Goal: Task Accomplishment & Management: Complete application form

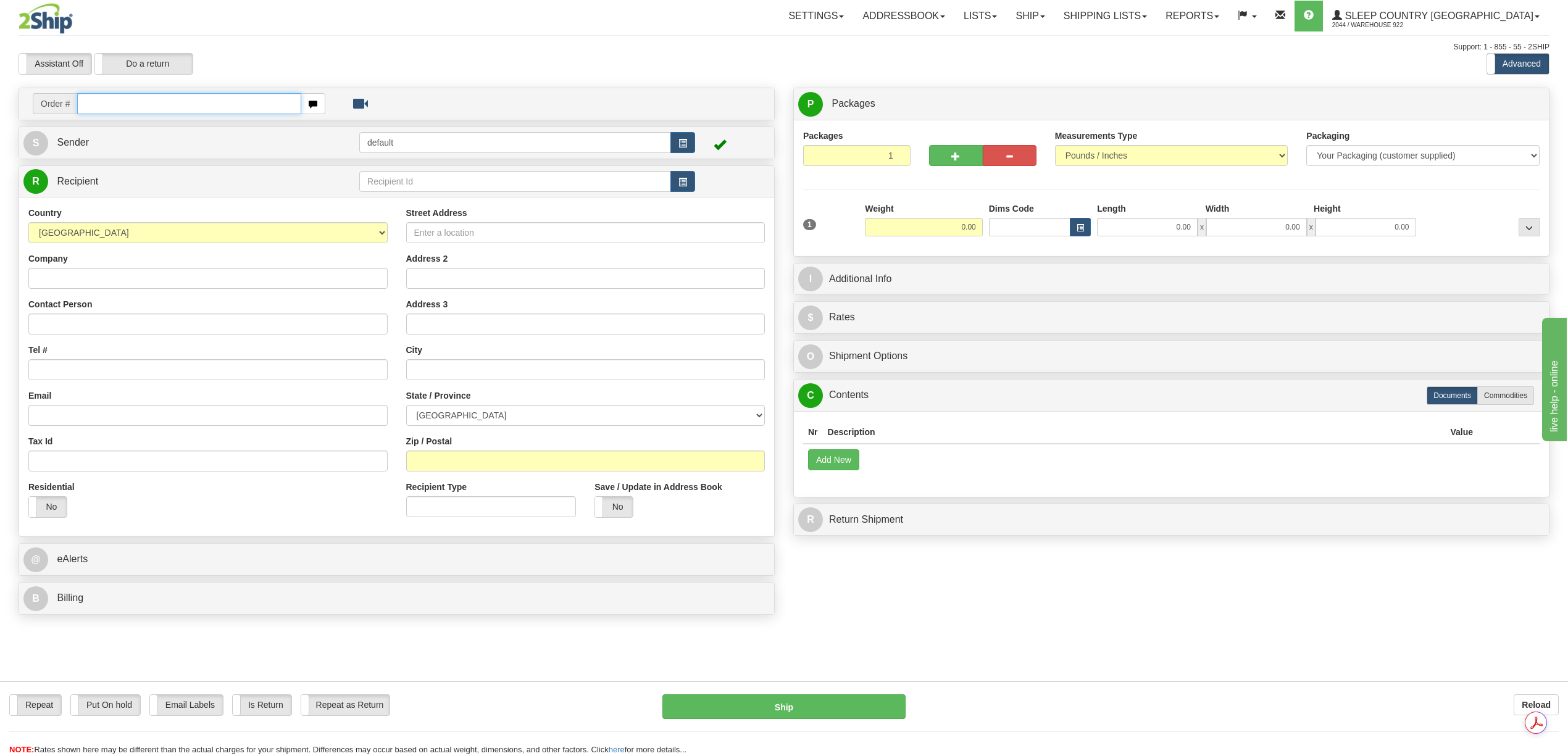
click at [124, 108] on input "text" at bounding box center [189, 103] width 224 height 21
paste input "5900I083581"
type input "5900I083581"
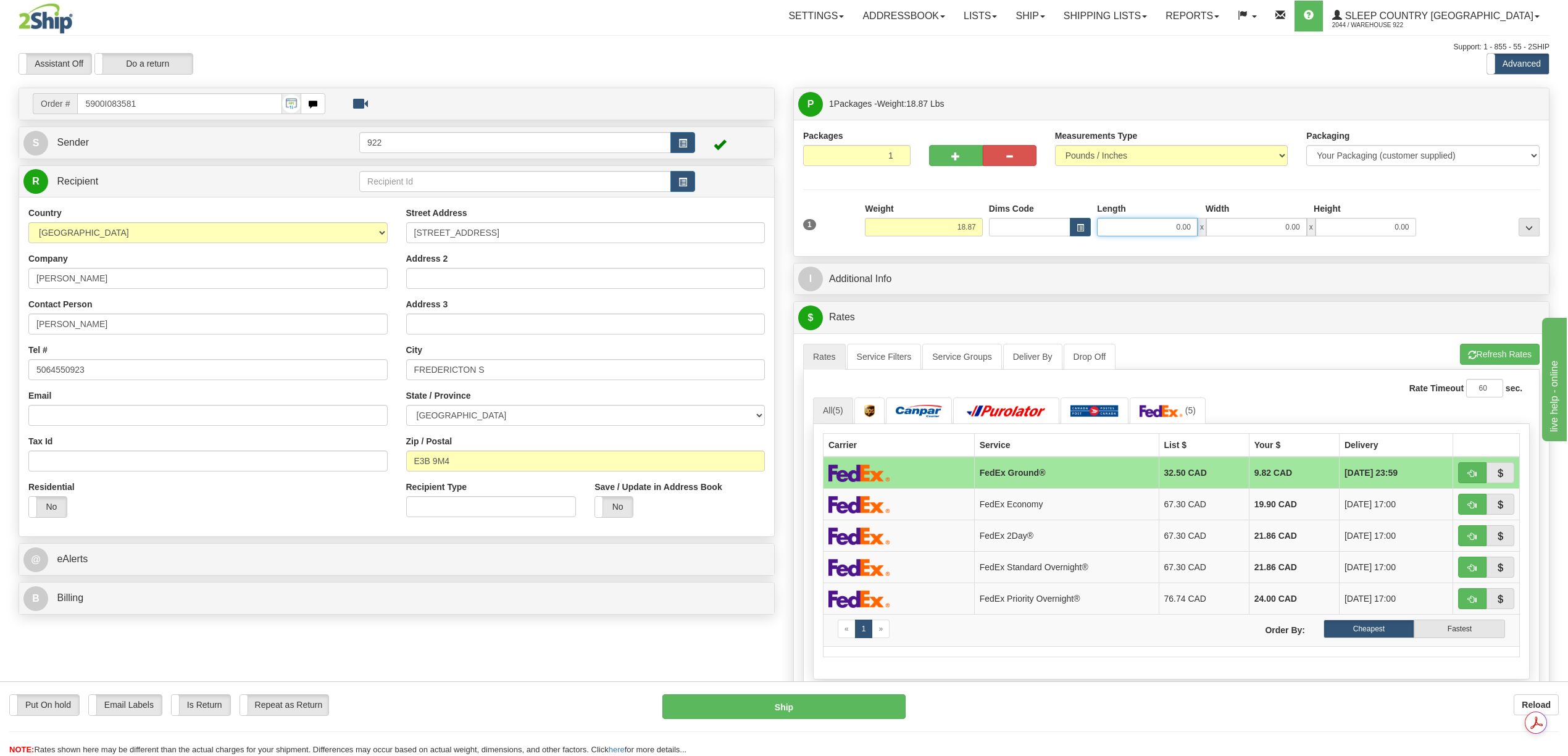
click at [1171, 225] on input "0.00" at bounding box center [1148, 227] width 101 height 19
type input "24.00"
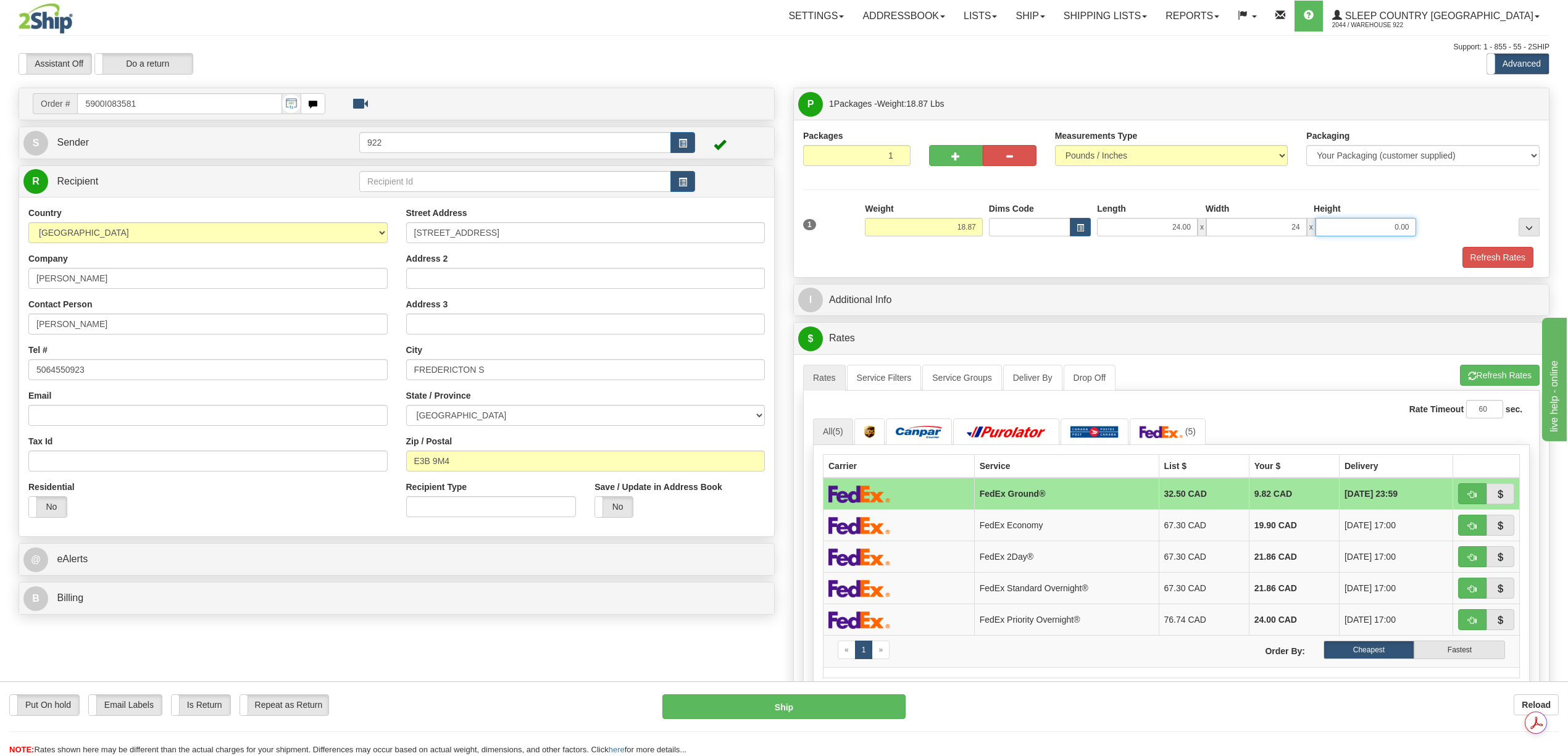
type input "24.00"
click at [1484, 254] on button "Refresh Rates" at bounding box center [1497, 257] width 71 height 21
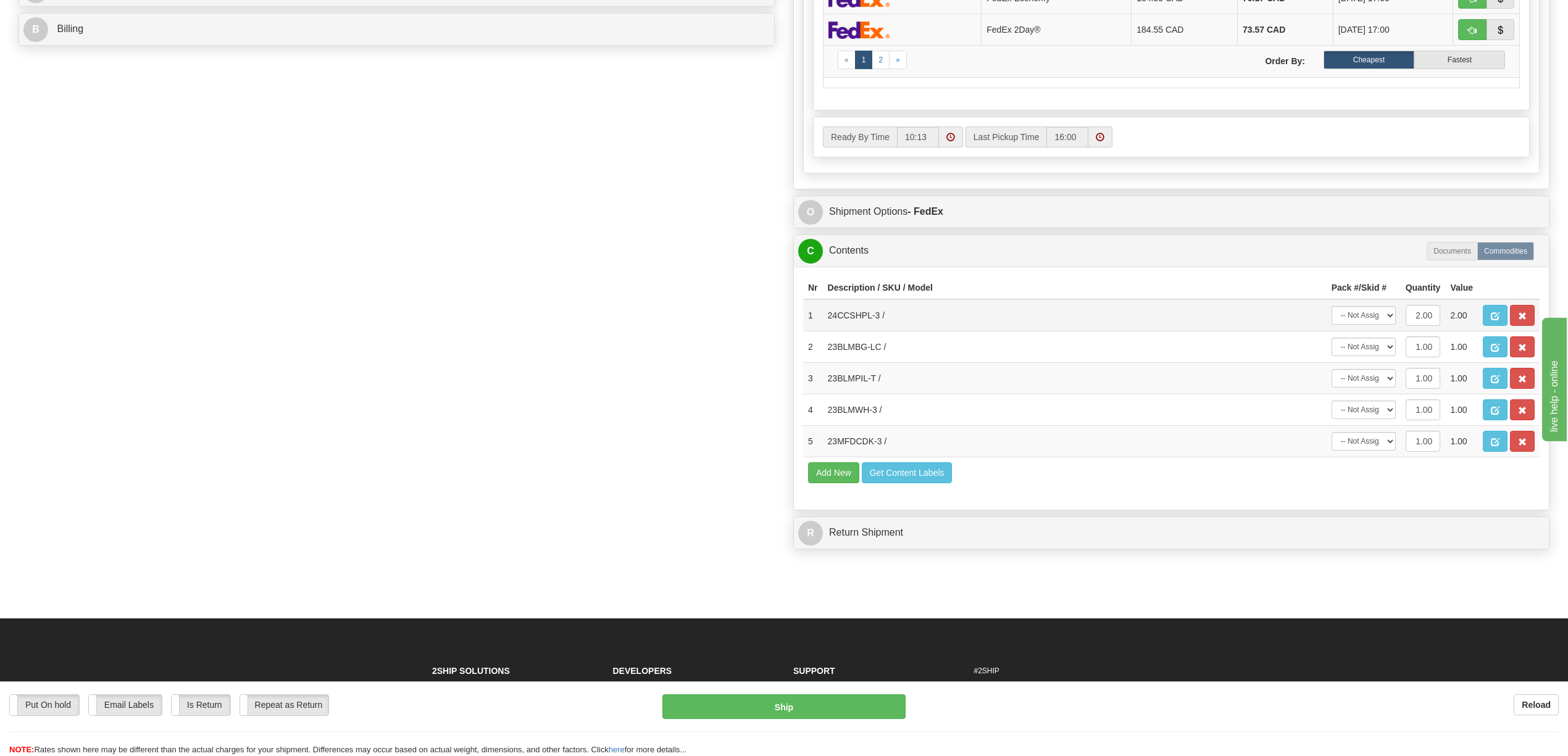
scroll to position [576, 0]
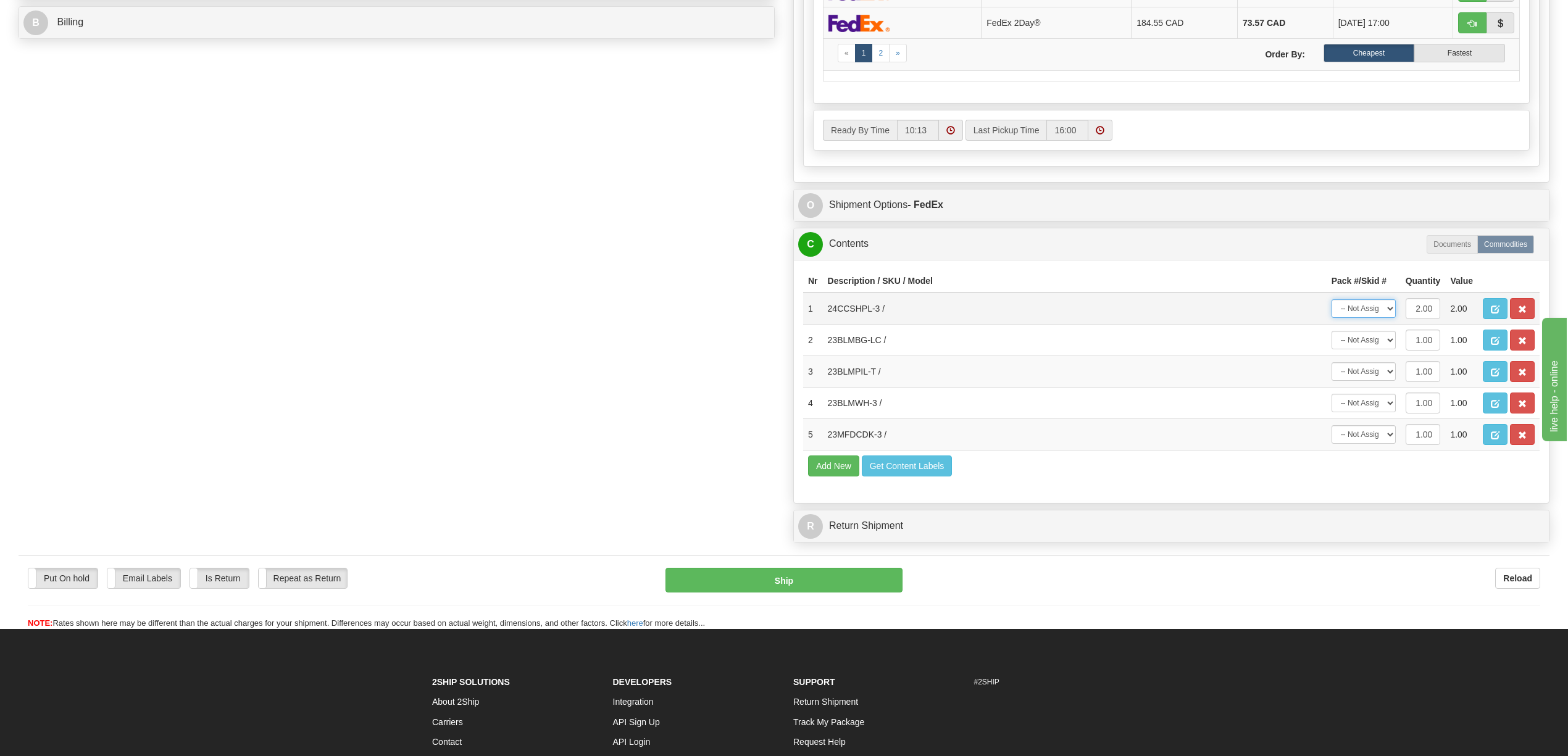
click at [1387, 318] on select "-- Not Assigned -- Package 1" at bounding box center [1364, 309] width 64 height 19
select select "0"
click at [1332, 318] on select "-- Not Assigned -- Package 1" at bounding box center [1364, 309] width 64 height 19
drag, startPoint x: 1388, startPoint y: 374, endPoint x: 1386, endPoint y: 386, distance: 12.2
click at [1388, 350] on select "-- Not Assigned -- Package 1" at bounding box center [1364, 341] width 64 height 19
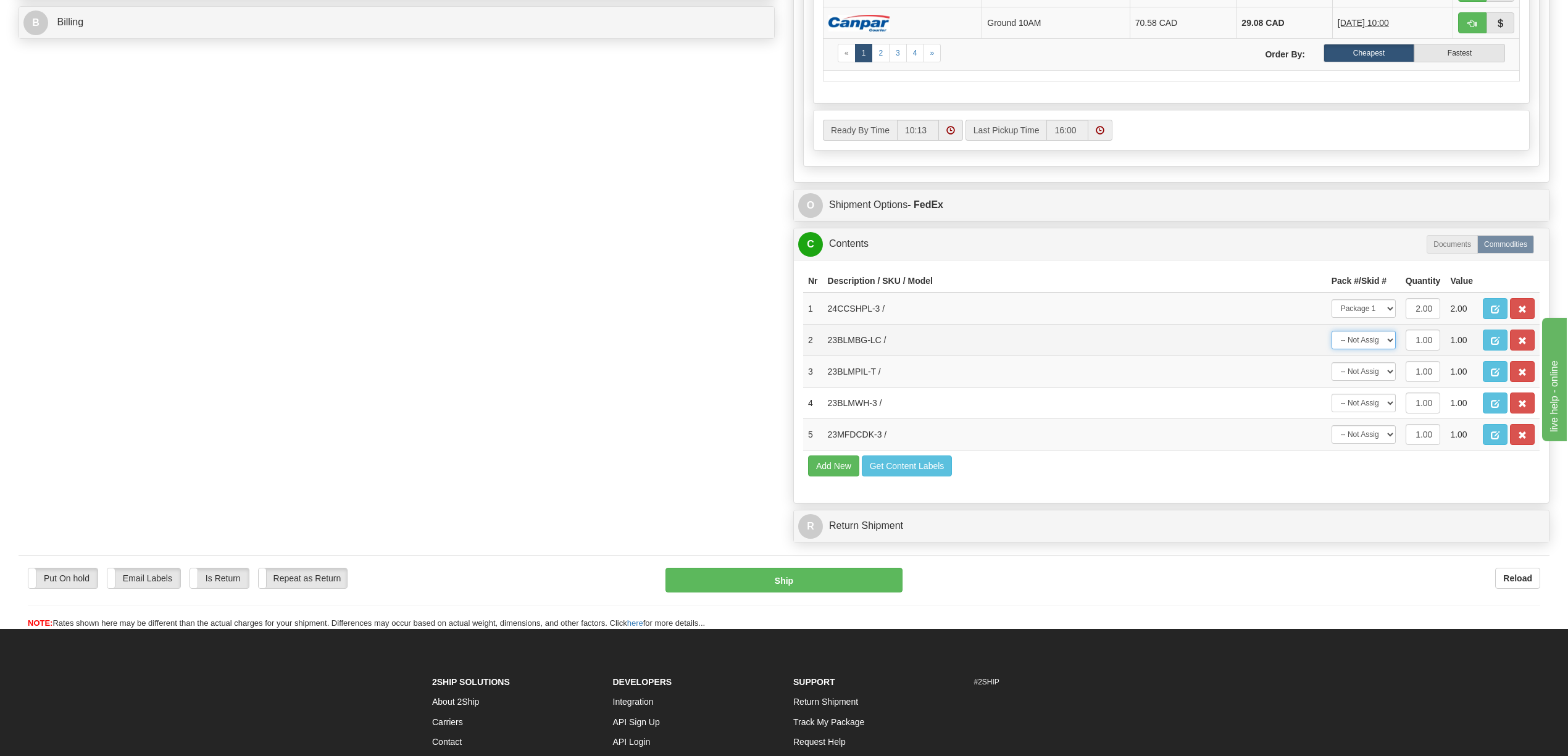
select select "0"
click at [1332, 350] on select "-- Not Assigned -- Package 1" at bounding box center [1364, 341] width 64 height 19
click at [1388, 381] on select "-- Not Assigned -- Package 1" at bounding box center [1364, 372] width 64 height 19
select select "0"
click at [1332, 381] on select "-- Not Assigned -- Package 1" at bounding box center [1364, 372] width 64 height 19
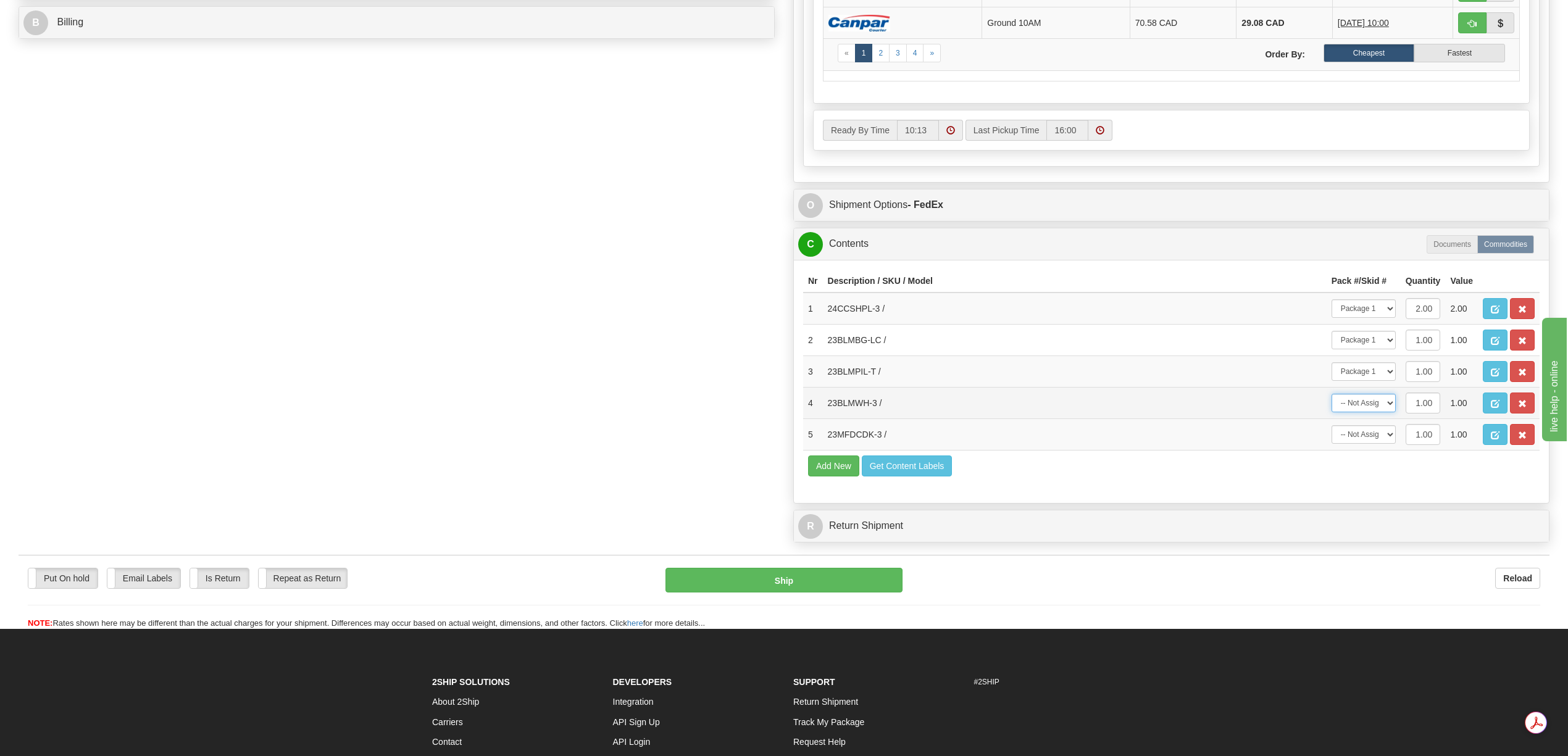
click at [1391, 412] on select "-- Not Assigned -- Package 1" at bounding box center [1364, 403] width 64 height 19
select select "0"
click at [1332, 412] on select "-- Not Assigned -- Package 1" at bounding box center [1364, 403] width 64 height 19
drag, startPoint x: 1386, startPoint y: 540, endPoint x: 1387, endPoint y: 549, distance: 9.1
click at [1387, 444] on select "-- Not Assigned -- Package 1" at bounding box center [1364, 435] width 64 height 19
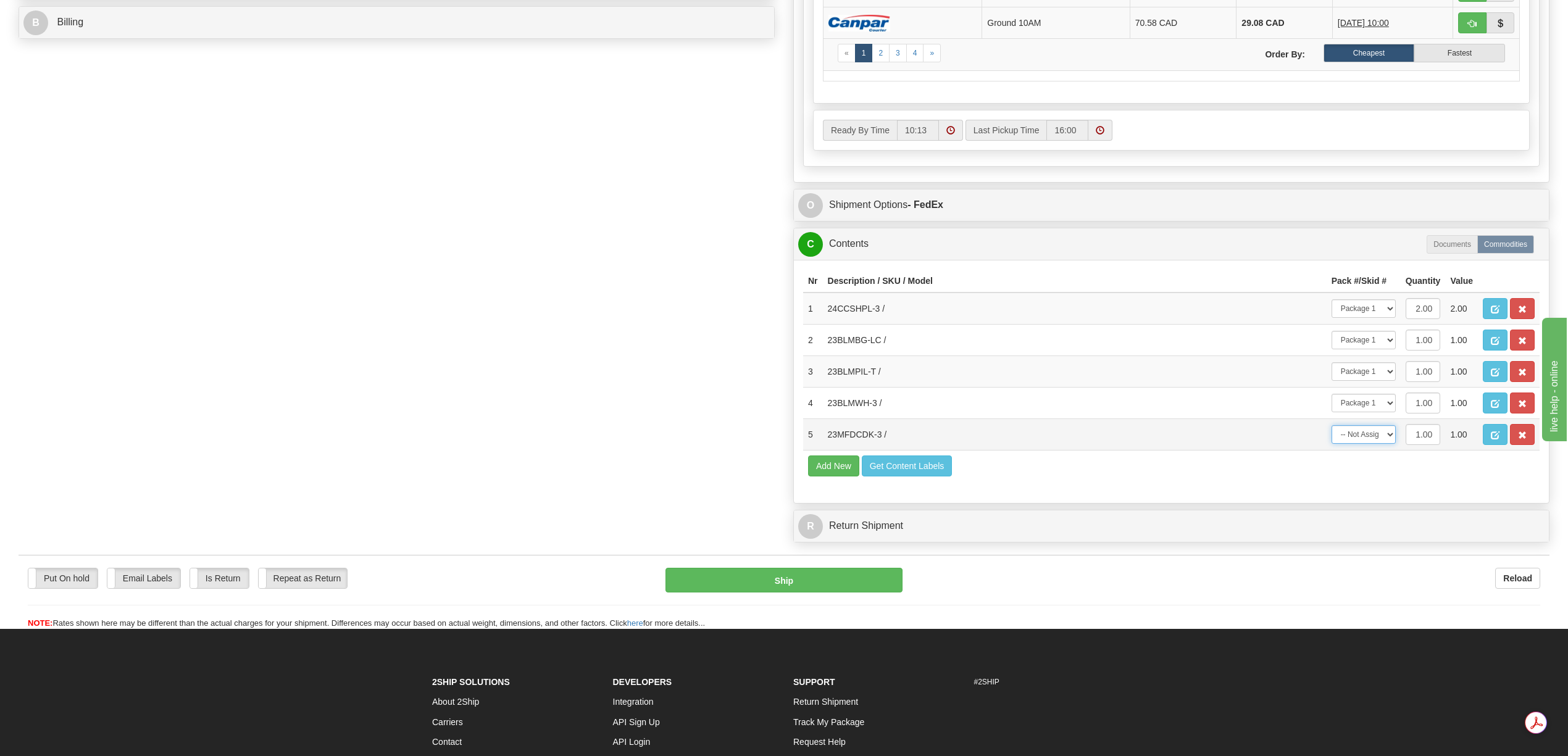
select select "0"
click at [1332, 444] on select "-- Not Assigned -- Package 1" at bounding box center [1364, 435] width 64 height 19
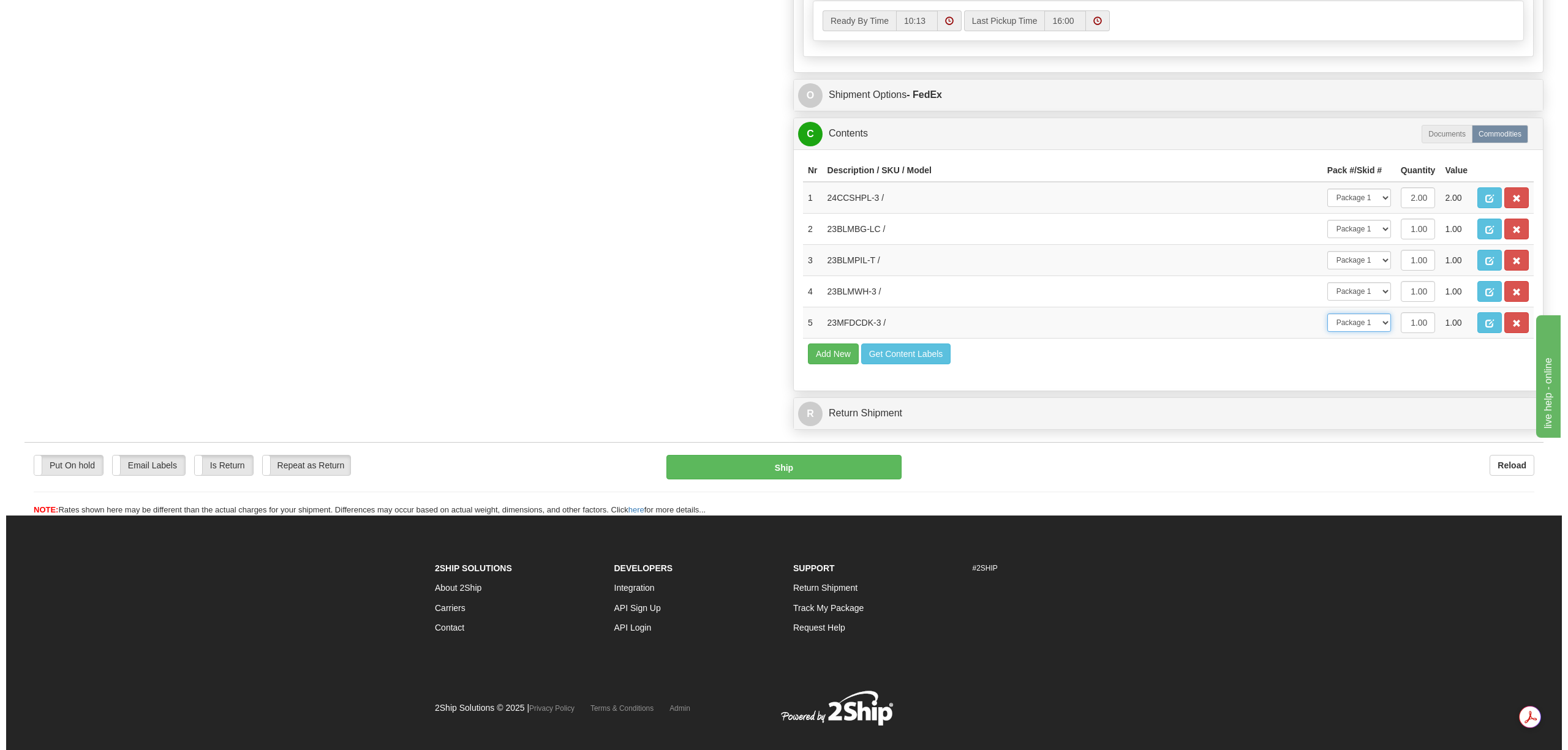
scroll to position [738, 0]
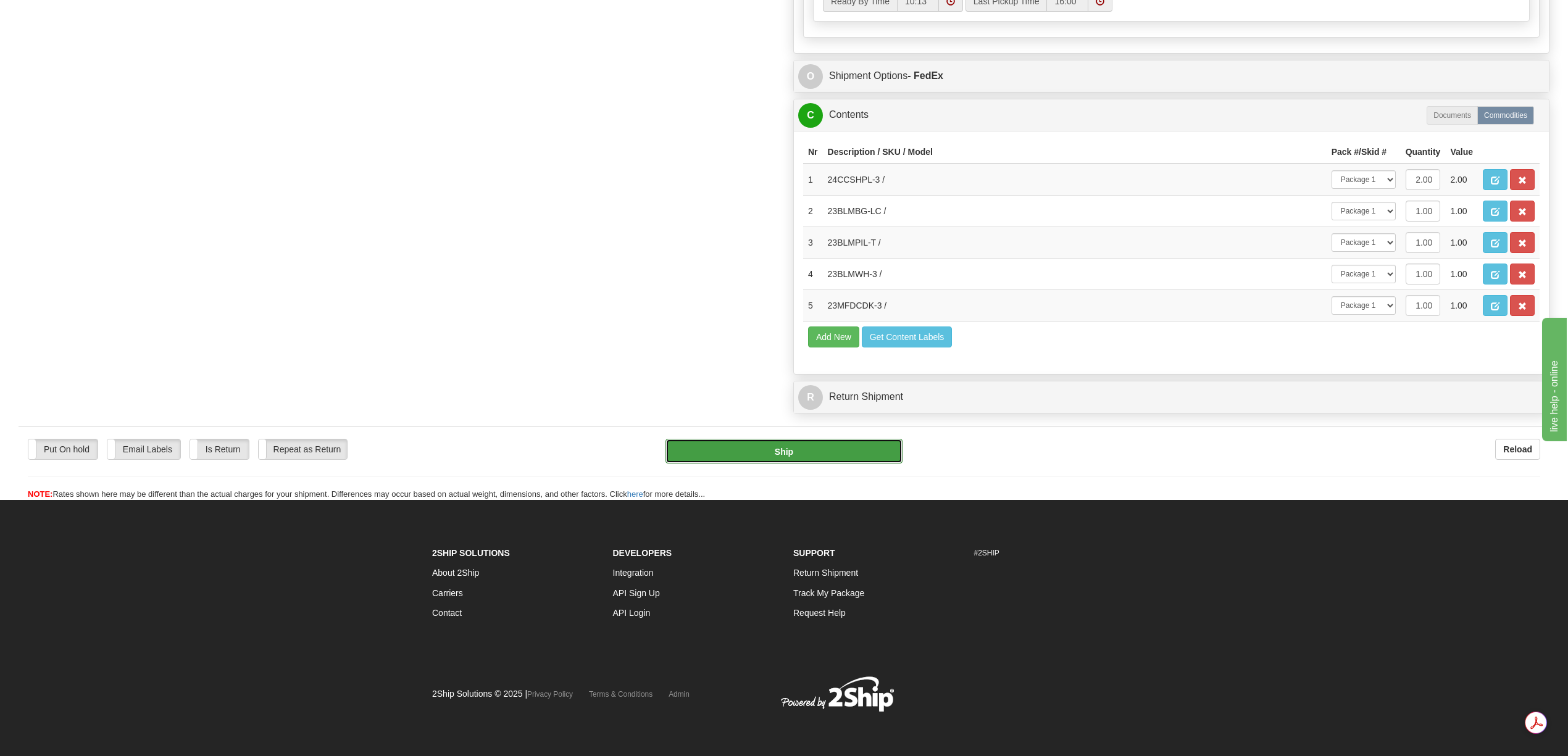
click at [810, 463] on button "Ship" at bounding box center [783, 451] width 236 height 24
type input "92"
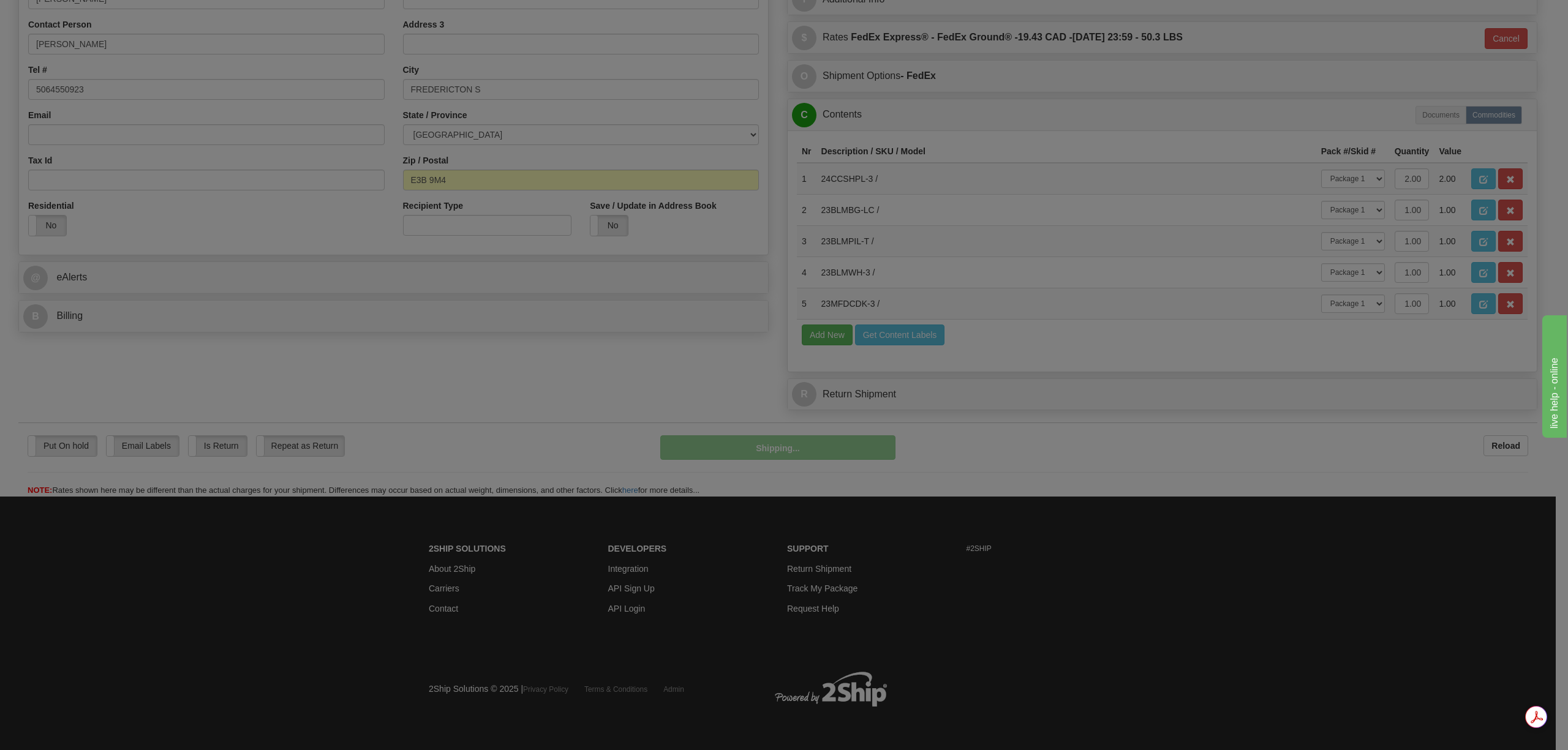
scroll to position [392, 0]
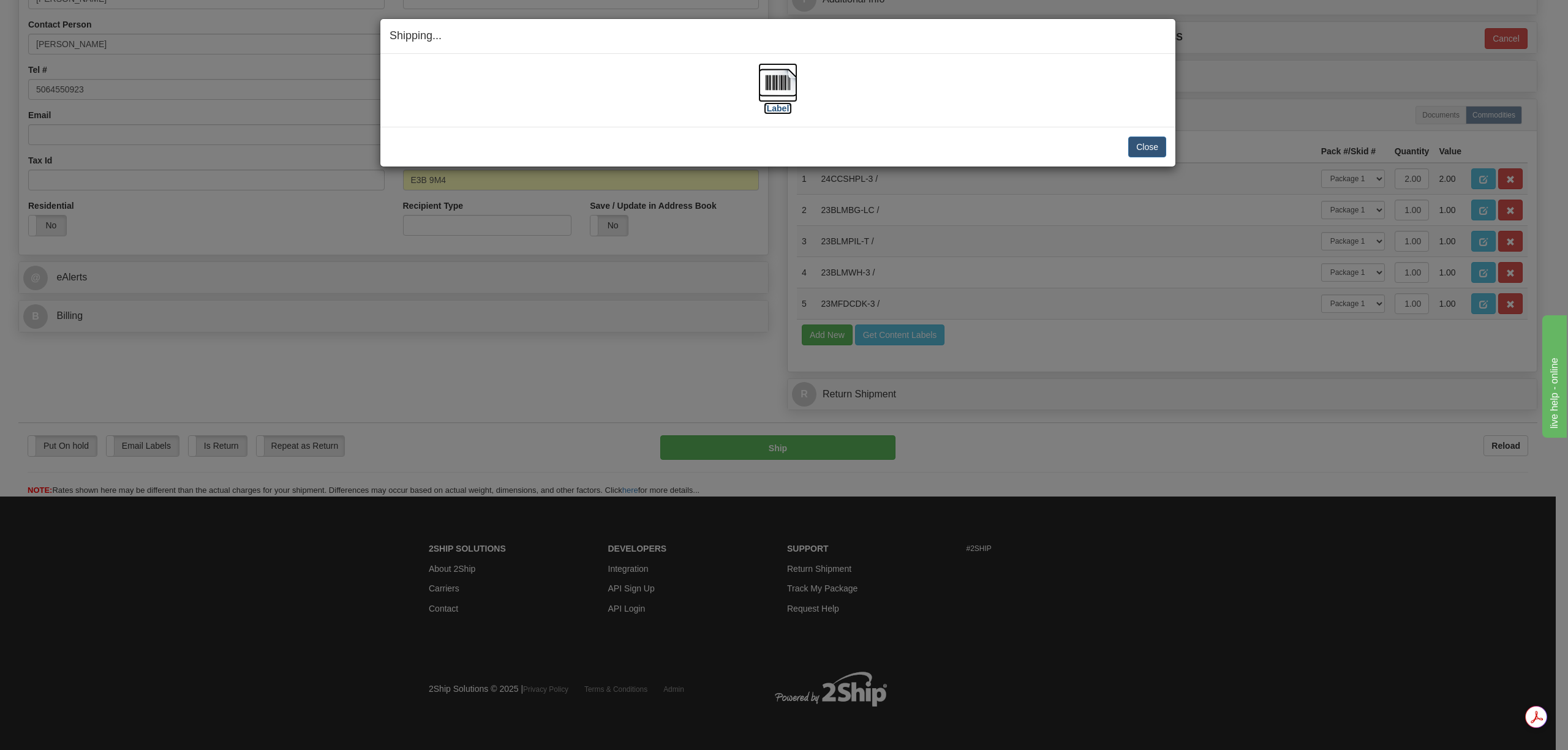
click at [776, 86] on img at bounding box center [777, 83] width 39 height 39
click at [1153, 151] on button "Close" at bounding box center [1147, 147] width 38 height 21
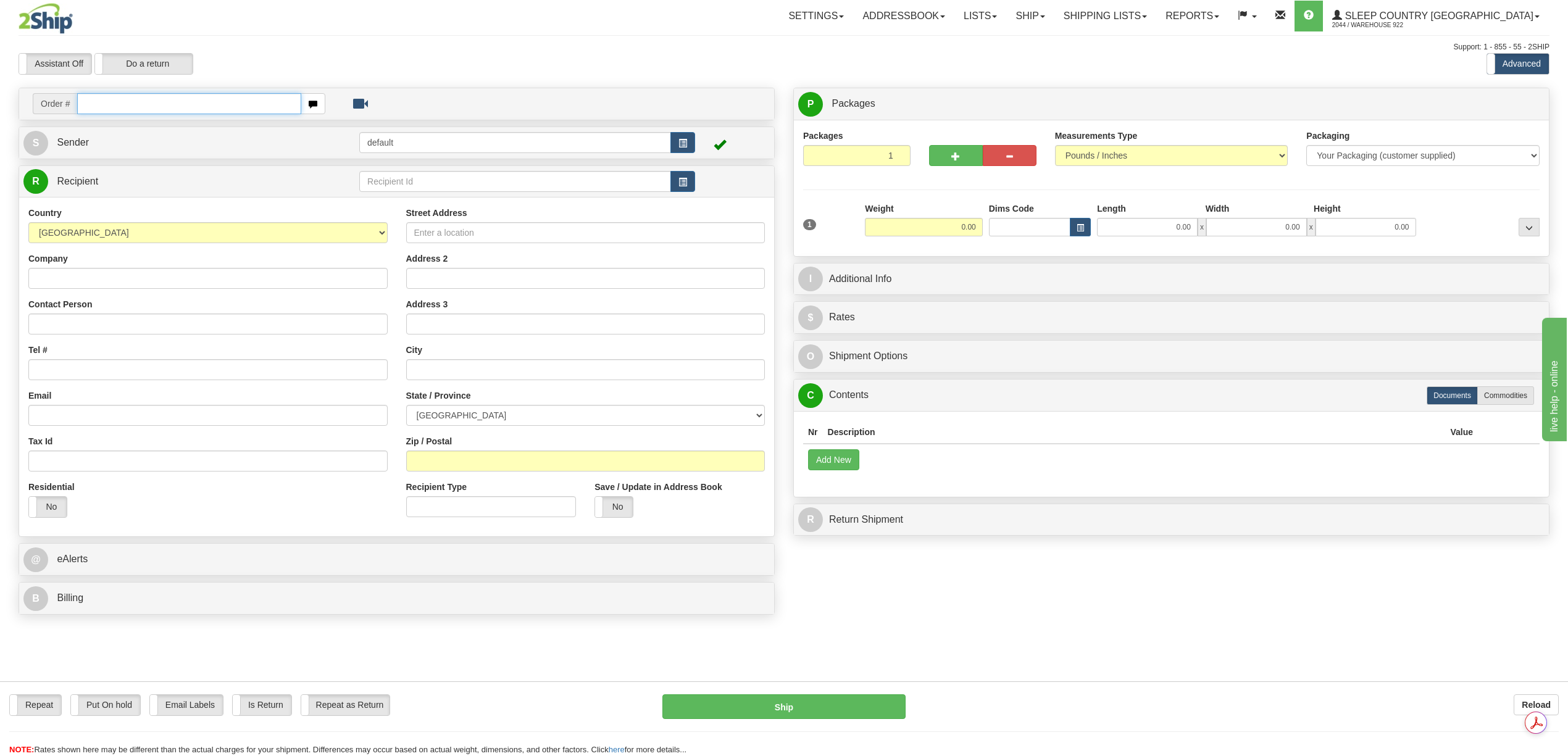
click at [109, 100] on input "text" at bounding box center [189, 103] width 224 height 21
paste input "5900I083663"
type input "5900I083663"
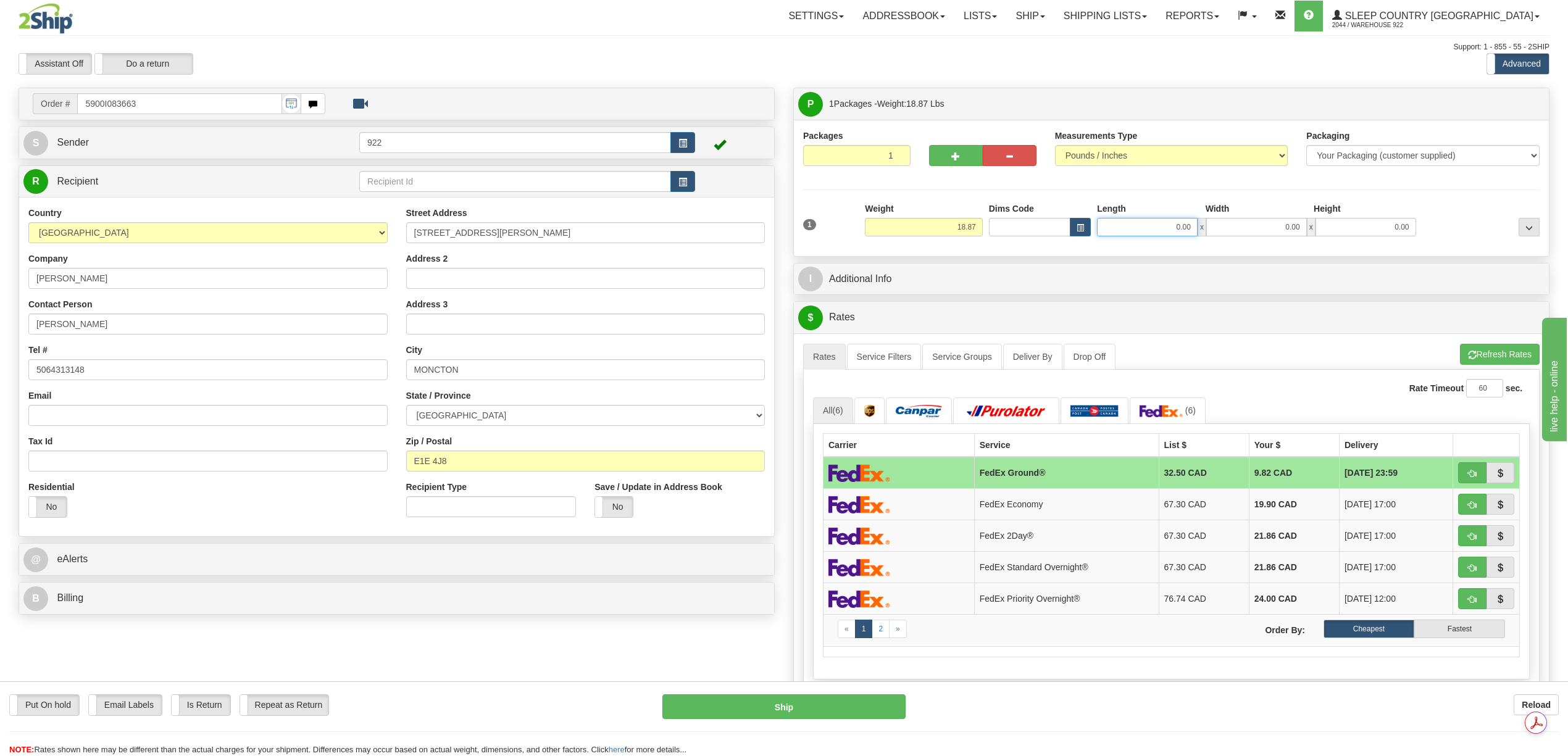
click at [1189, 231] on input "0.00" at bounding box center [1148, 227] width 101 height 19
type input "24.00"
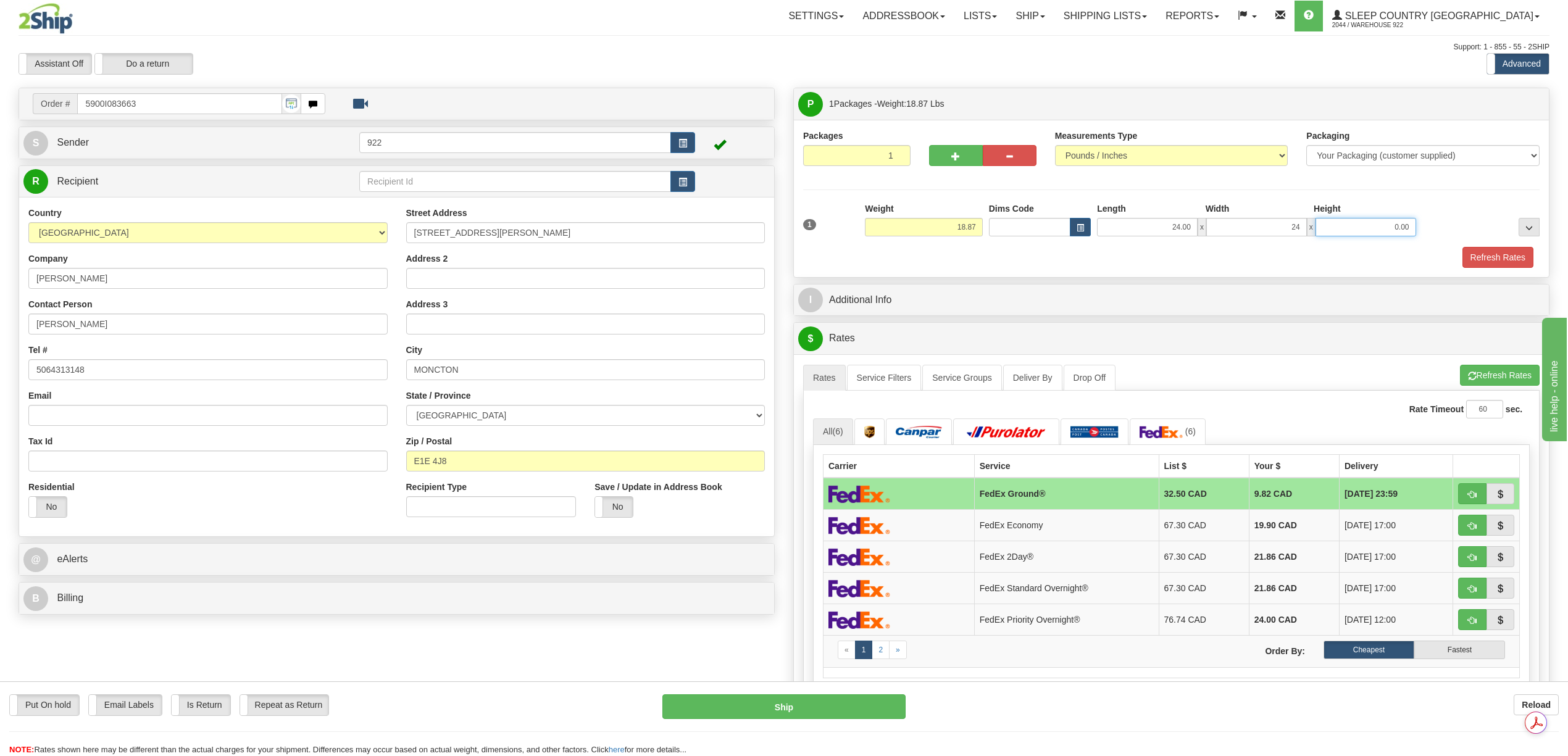
type input "24.00"
drag, startPoint x: 1502, startPoint y: 256, endPoint x: 1490, endPoint y: 259, distance: 12.4
click at [1502, 256] on button "Refresh Rates" at bounding box center [1497, 257] width 71 height 21
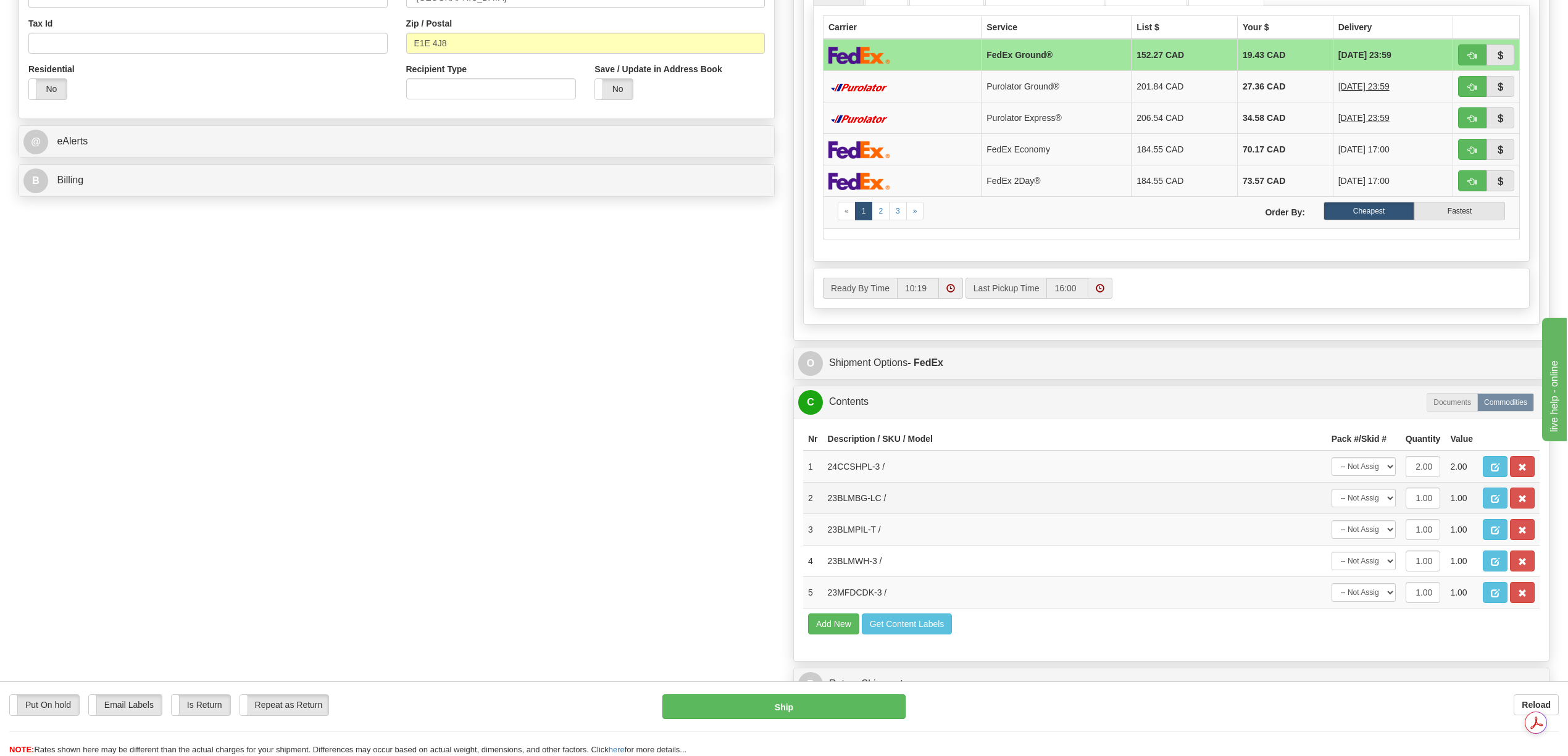
scroll to position [494, 0]
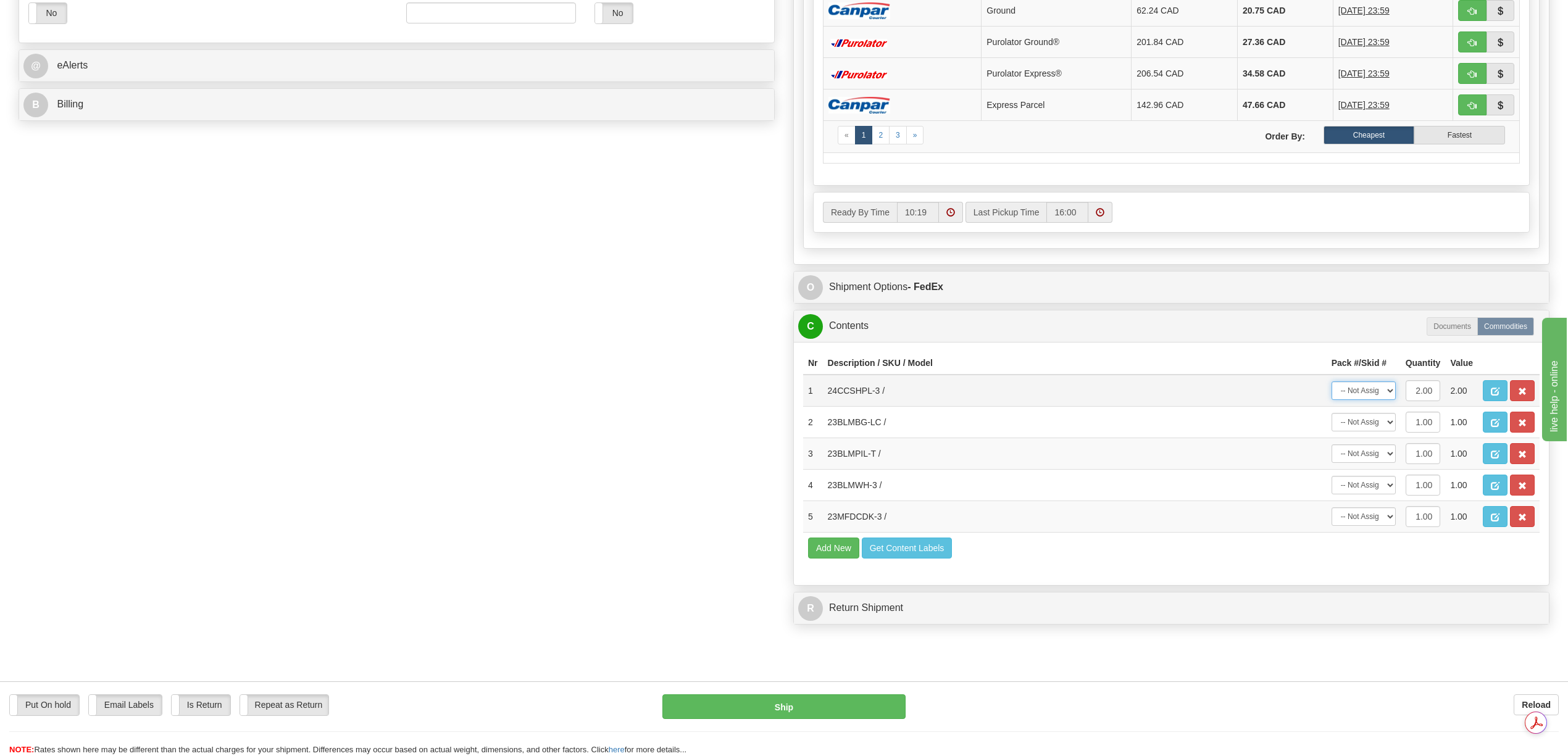
click at [1386, 400] on select "-- Not Assigned -- Package 1" at bounding box center [1364, 391] width 64 height 19
select select "0"
click at [1332, 400] on select "-- Not Assigned -- Package 1" at bounding box center [1364, 391] width 64 height 19
drag, startPoint x: 1387, startPoint y: 461, endPoint x: 1388, endPoint y: 473, distance: 12.0
click at [1387, 431] on select "-- Not Assigned -- Package 1" at bounding box center [1364, 422] width 64 height 19
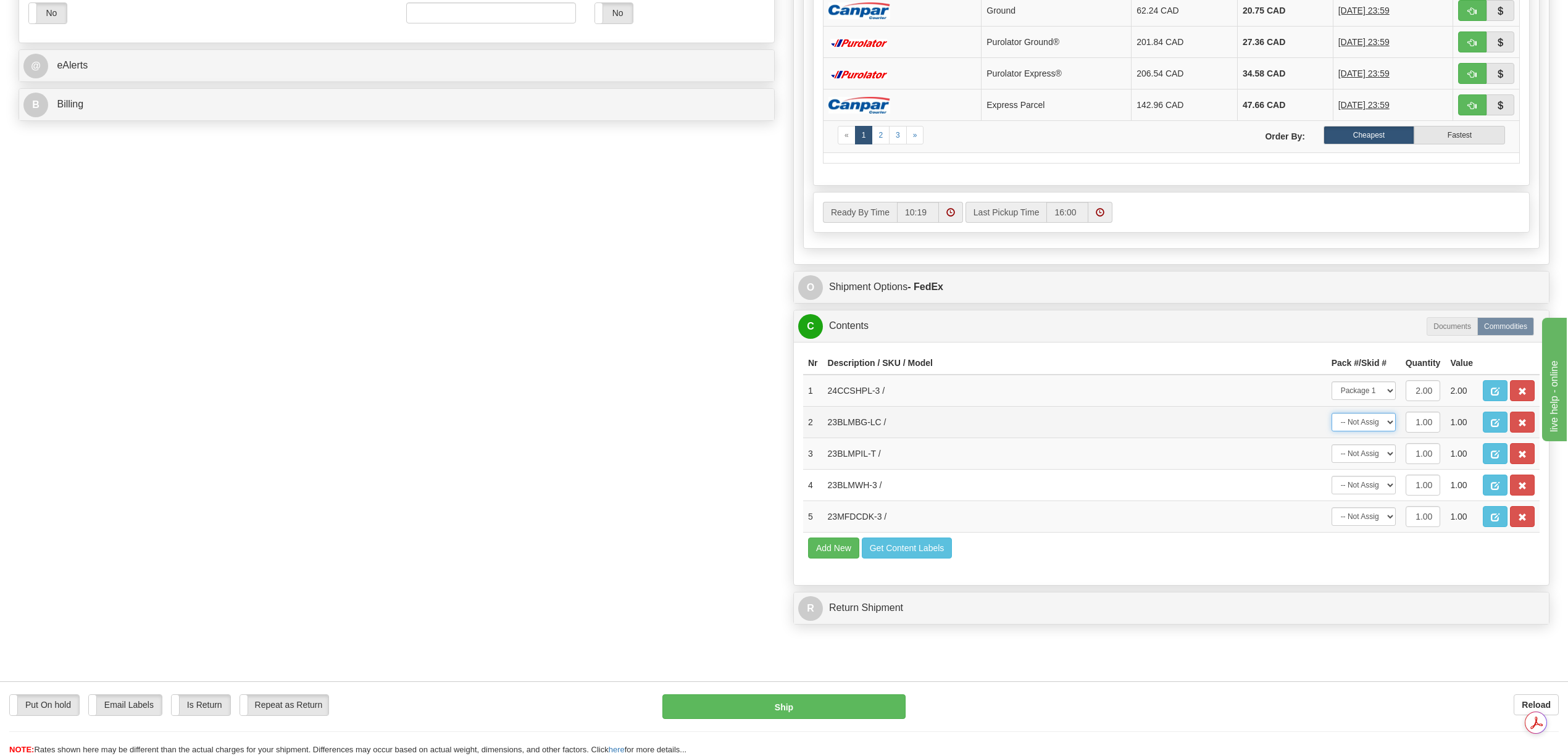
select select "0"
click at [1332, 431] on select "-- Not Assigned -- Package 1" at bounding box center [1364, 422] width 64 height 19
drag, startPoint x: 1390, startPoint y: 515, endPoint x: 1390, endPoint y: 524, distance: 9.0
click at [1390, 463] on select "-- Not Assigned -- Package 1" at bounding box center [1364, 454] width 64 height 19
select select "0"
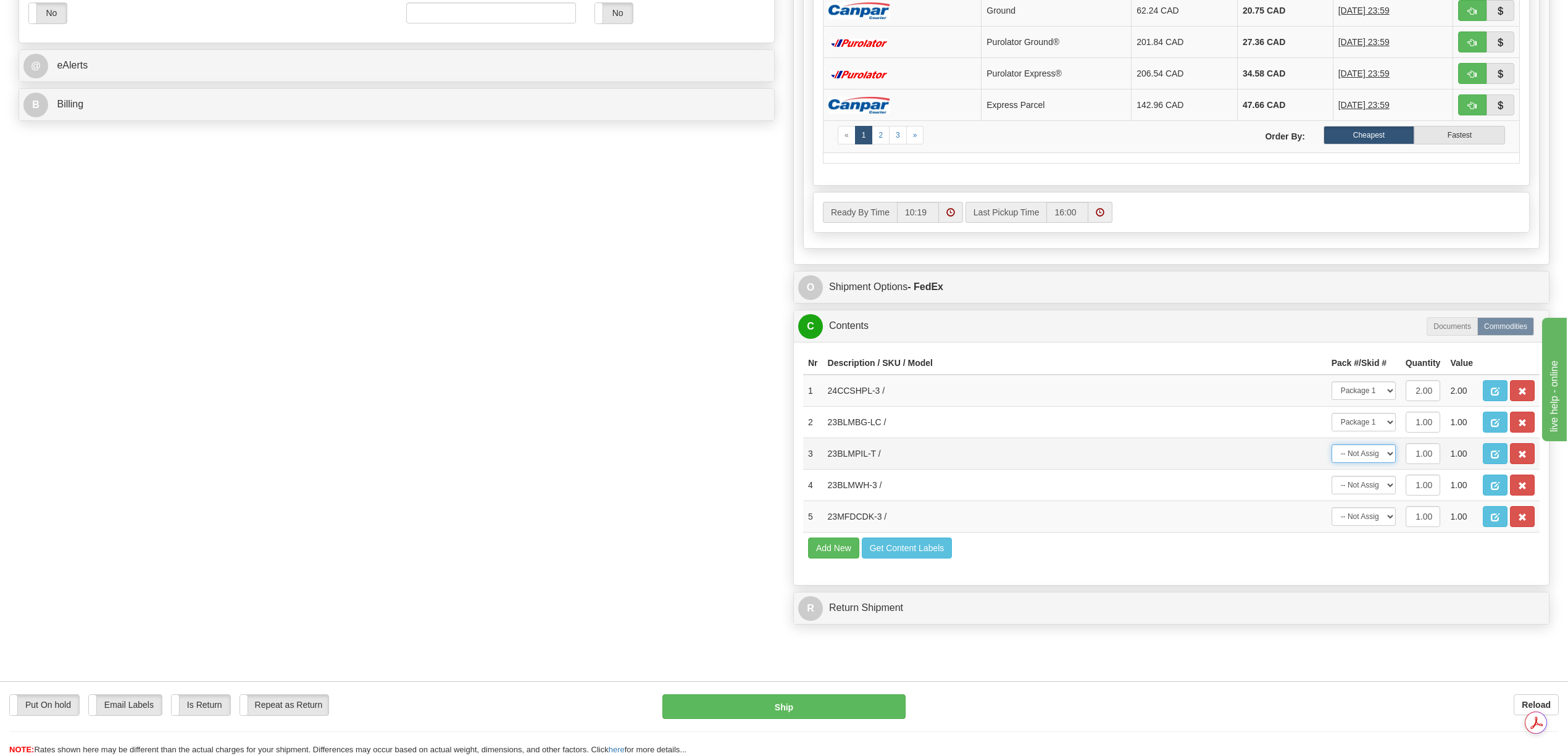
click at [1332, 463] on select "-- Not Assigned -- Package 1" at bounding box center [1364, 454] width 64 height 19
click at [1386, 494] on select "-- Not Assigned -- Package 1" at bounding box center [1364, 485] width 64 height 19
select select "0"
click at [1332, 494] on select "-- Not Assigned -- Package 1" at bounding box center [1364, 485] width 64 height 19
click at [1384, 526] on select "-- Not Assigned -- Package 1" at bounding box center [1364, 517] width 64 height 19
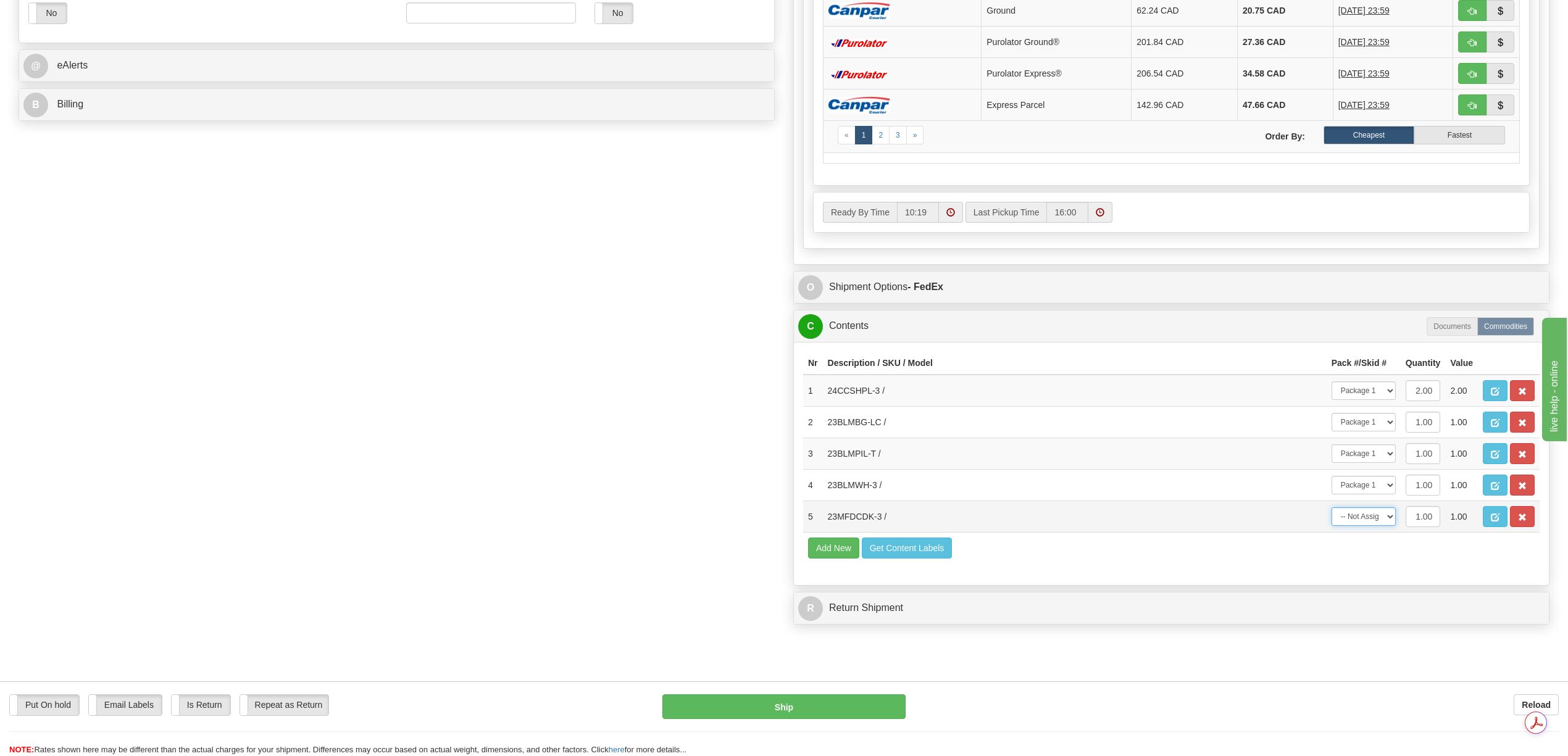
select select "0"
click at [1332, 526] on select "-- Not Assigned -- Package 1" at bounding box center [1364, 517] width 64 height 19
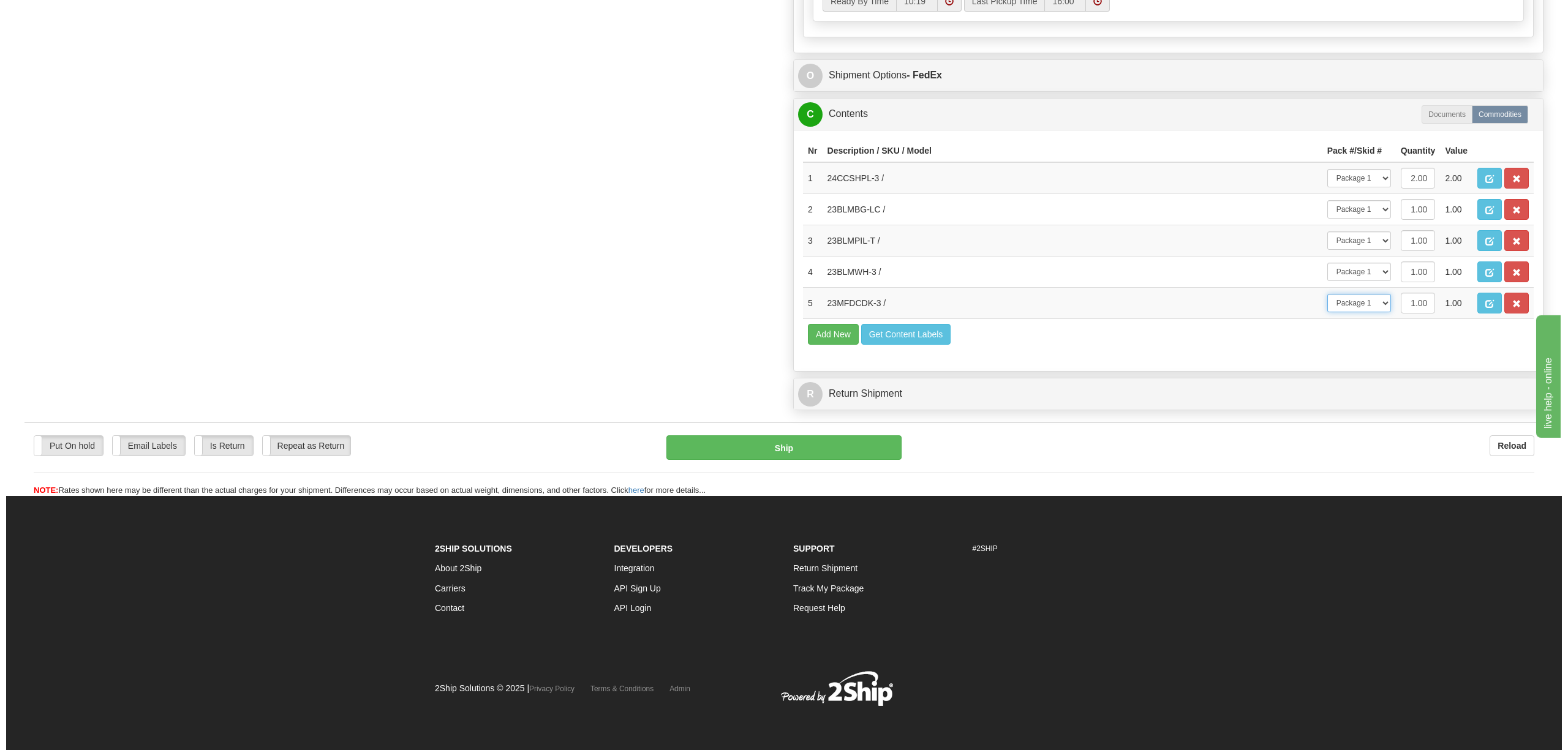
scroll to position [735, 0]
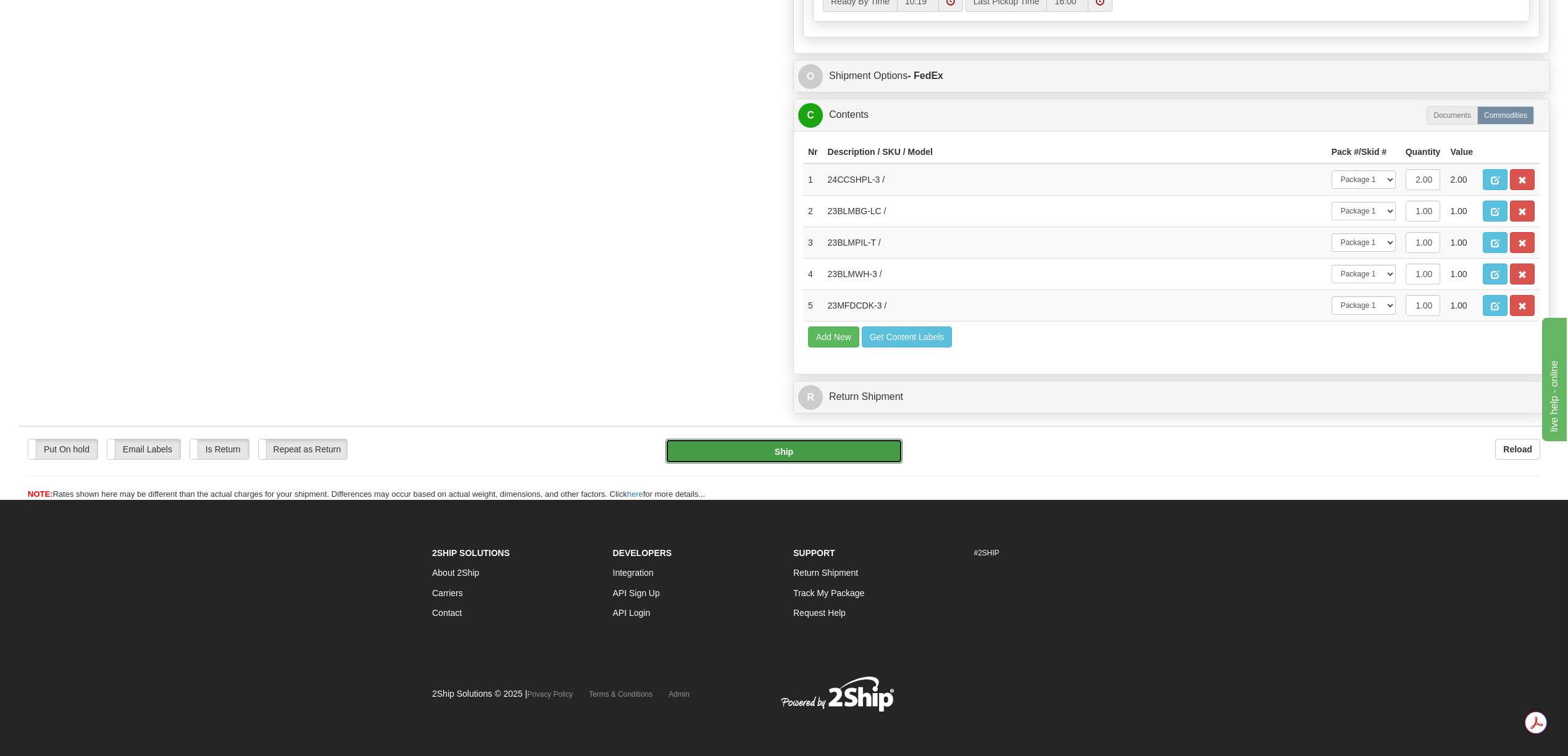
click at [794, 463] on button "Ship" at bounding box center [783, 451] width 236 height 24
type input "92"
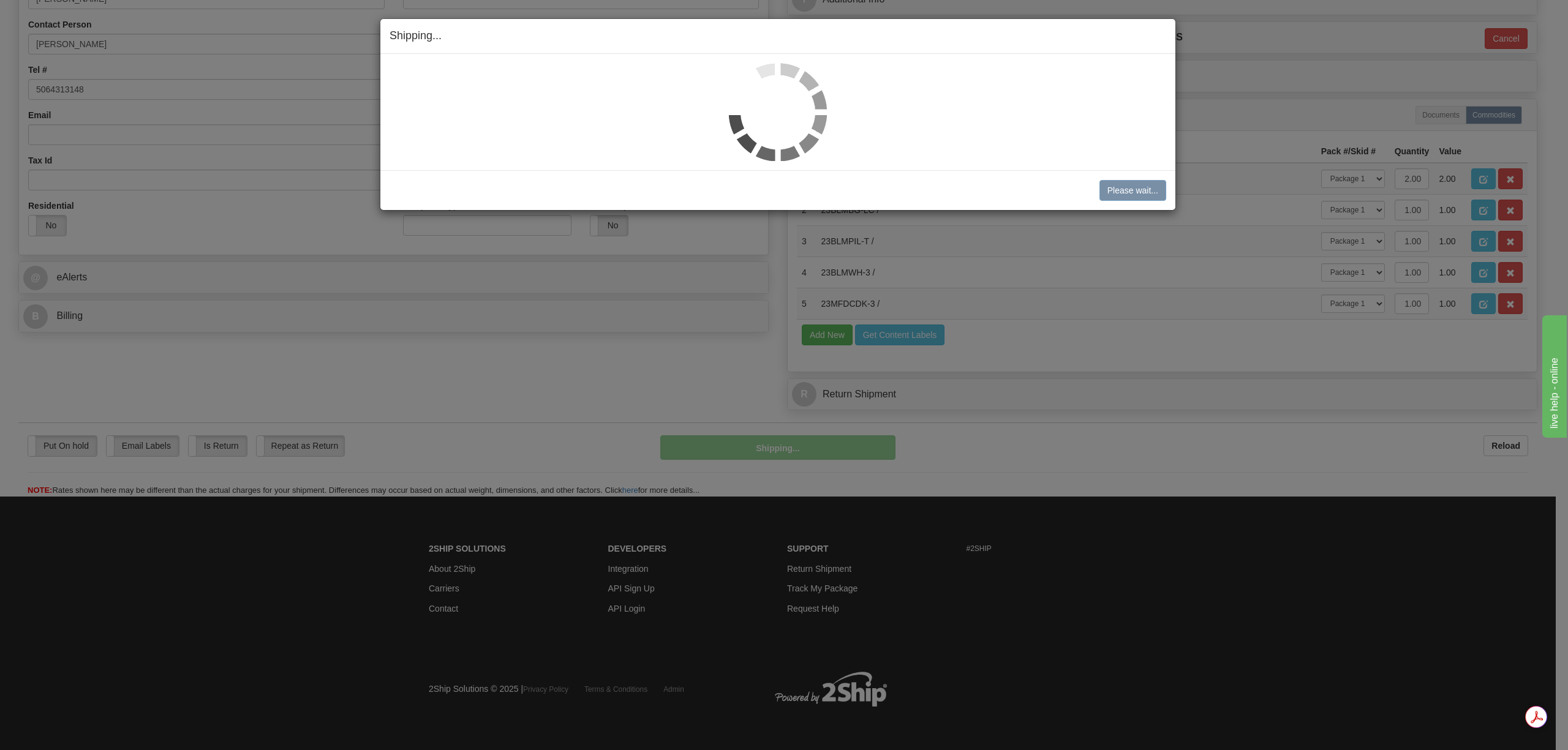
scroll to position [392, 0]
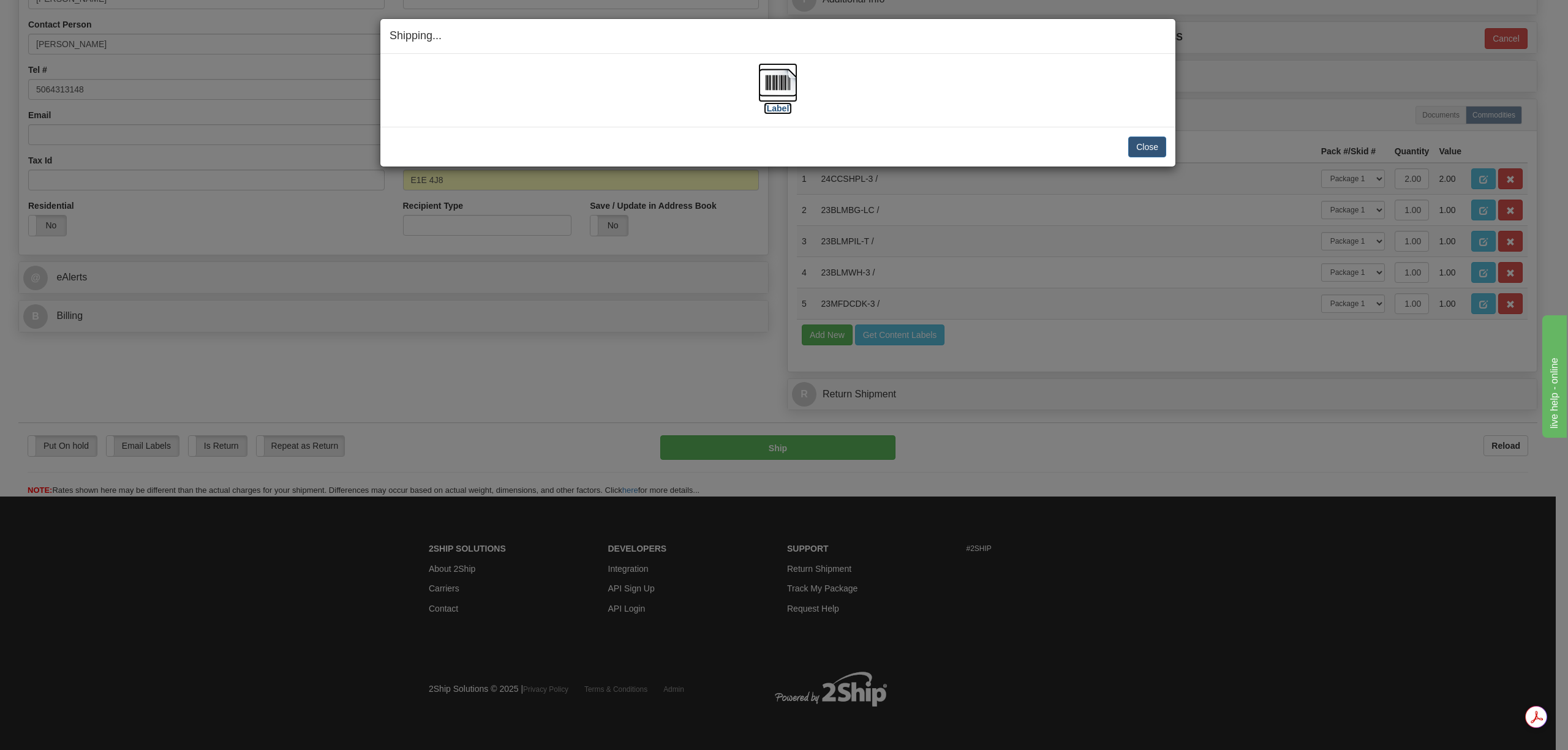
click at [773, 73] on img at bounding box center [777, 83] width 39 height 39
click at [1153, 140] on button "Close" at bounding box center [1147, 147] width 38 height 21
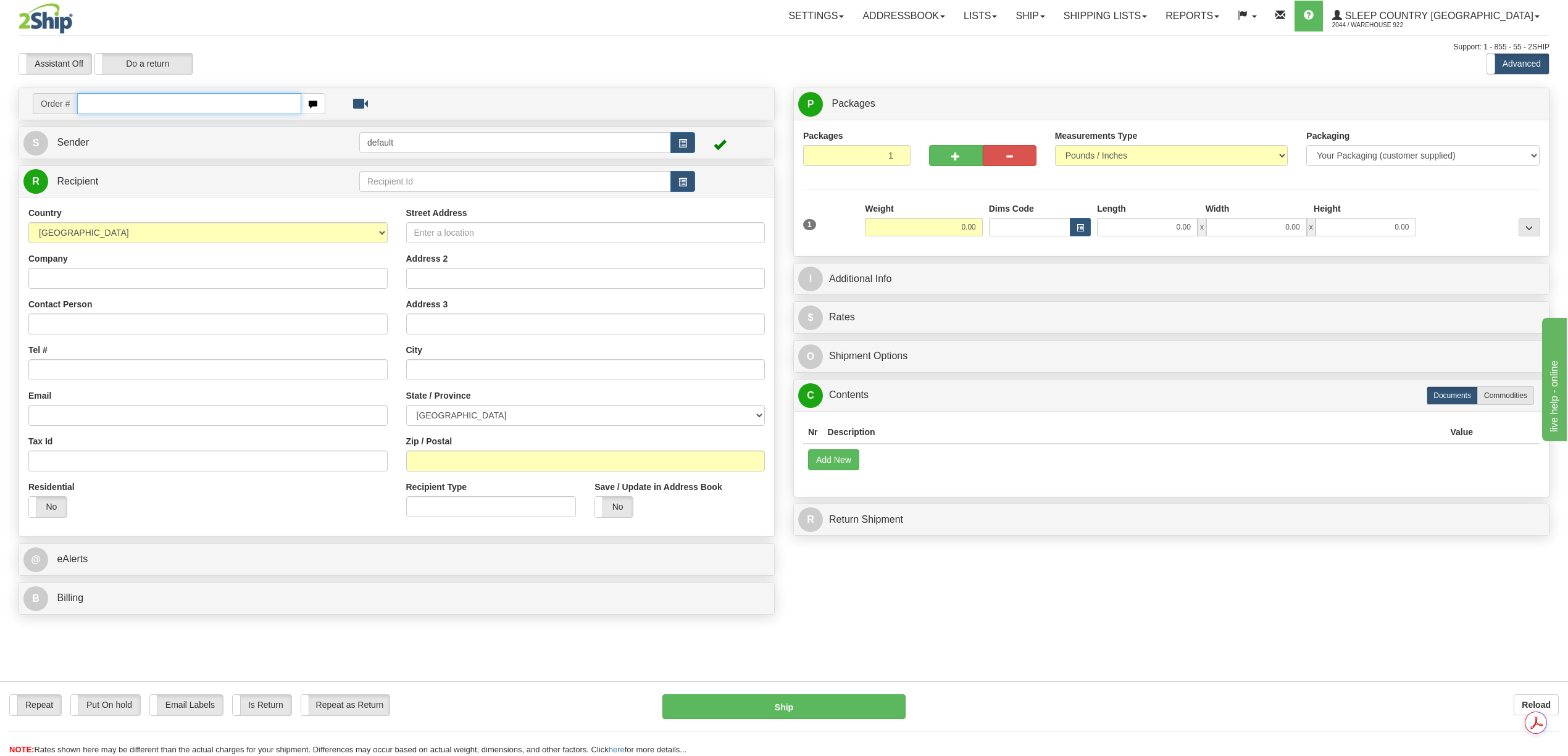
click at [149, 103] on input "text" at bounding box center [189, 103] width 224 height 21
paste input "9000I081994"
type input "9000I081994"
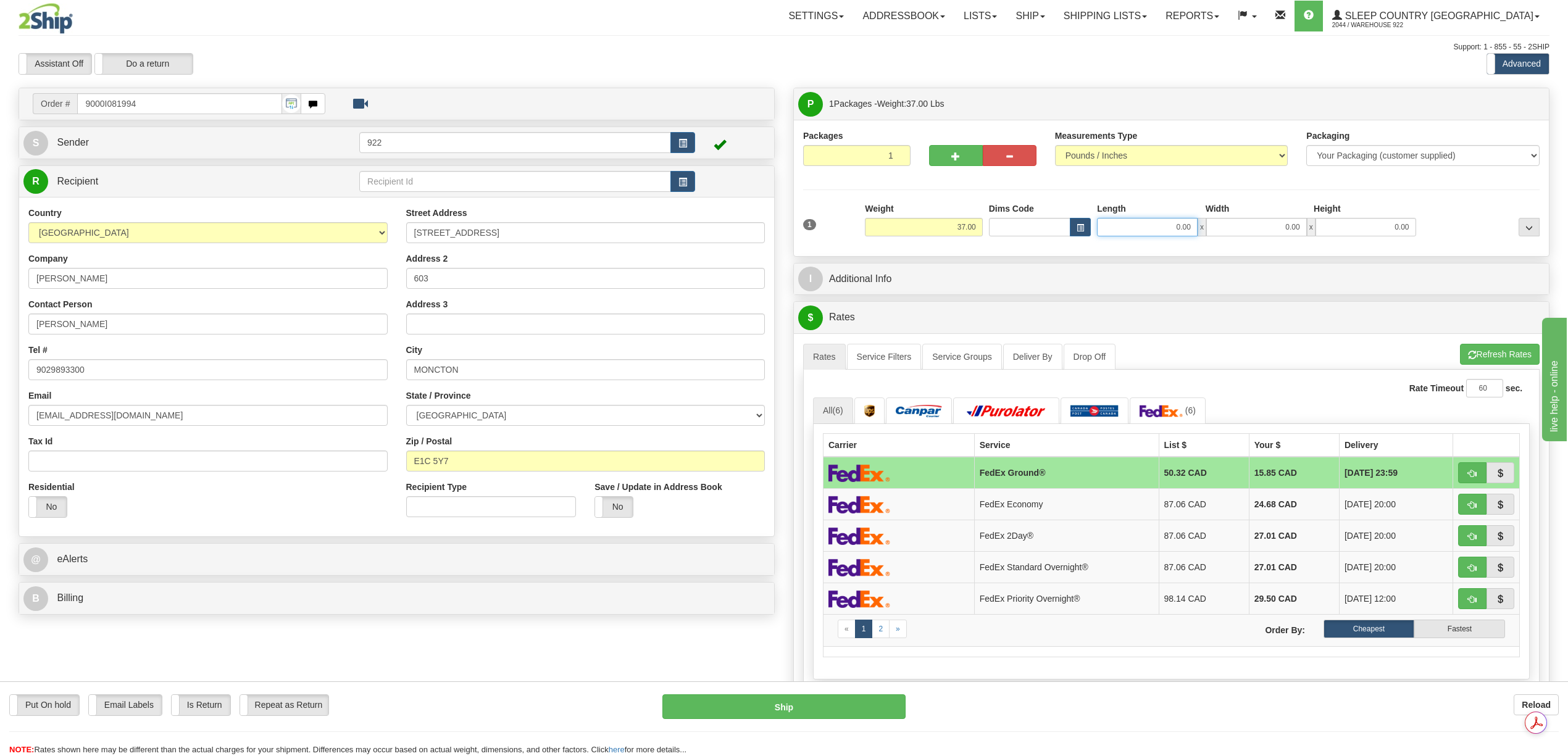
click at [1174, 225] on input "0.00" at bounding box center [1148, 227] width 101 height 19
type input "20.00"
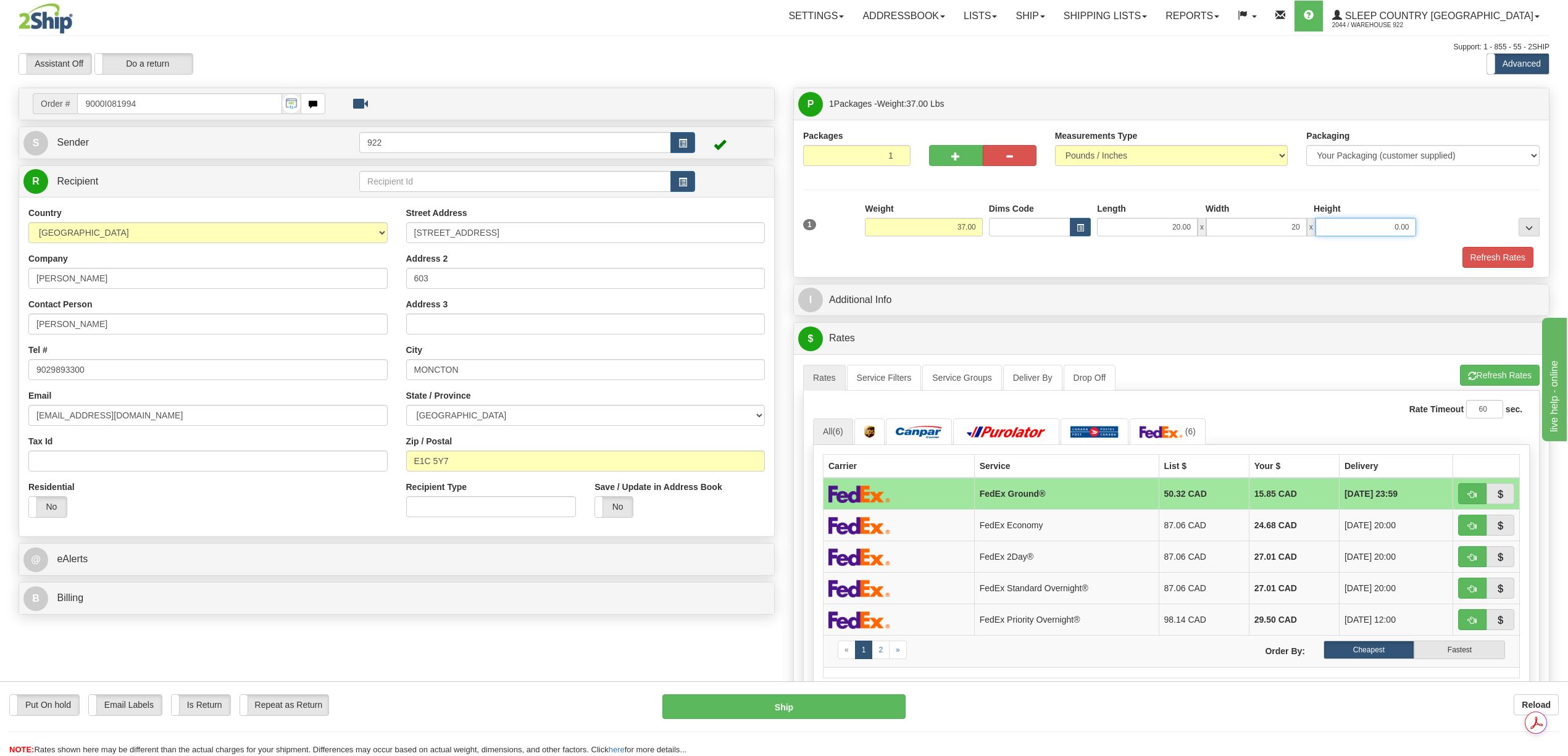
type input "20.00"
type input "42.00"
click at [1396, 219] on input "42.00" at bounding box center [1366, 227] width 101 height 19
type input "40.00"
click at [1355, 261] on div "Refresh Rates" at bounding box center [1171, 257] width 742 height 21
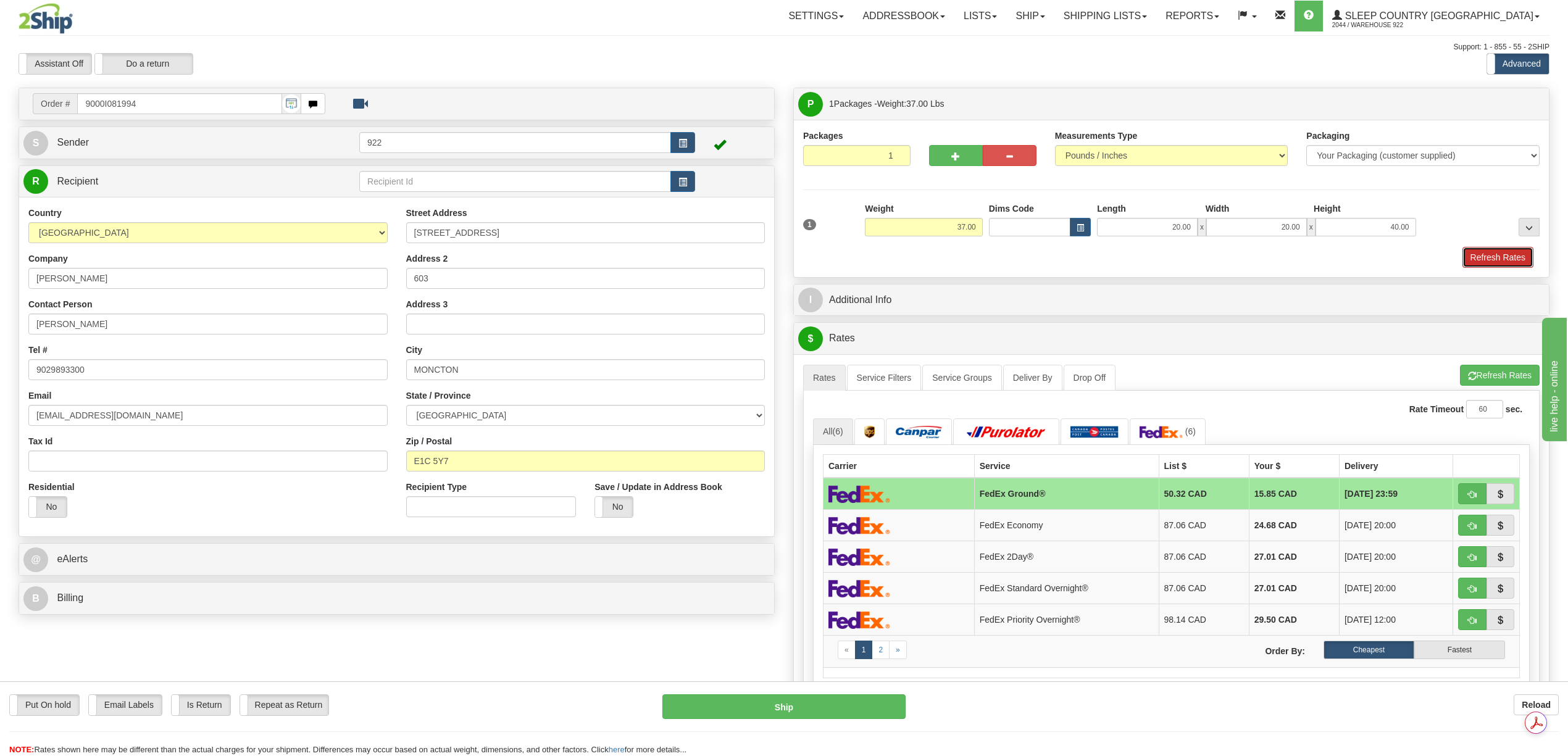
click at [1497, 256] on button "Refresh Rates" at bounding box center [1497, 257] width 71 height 21
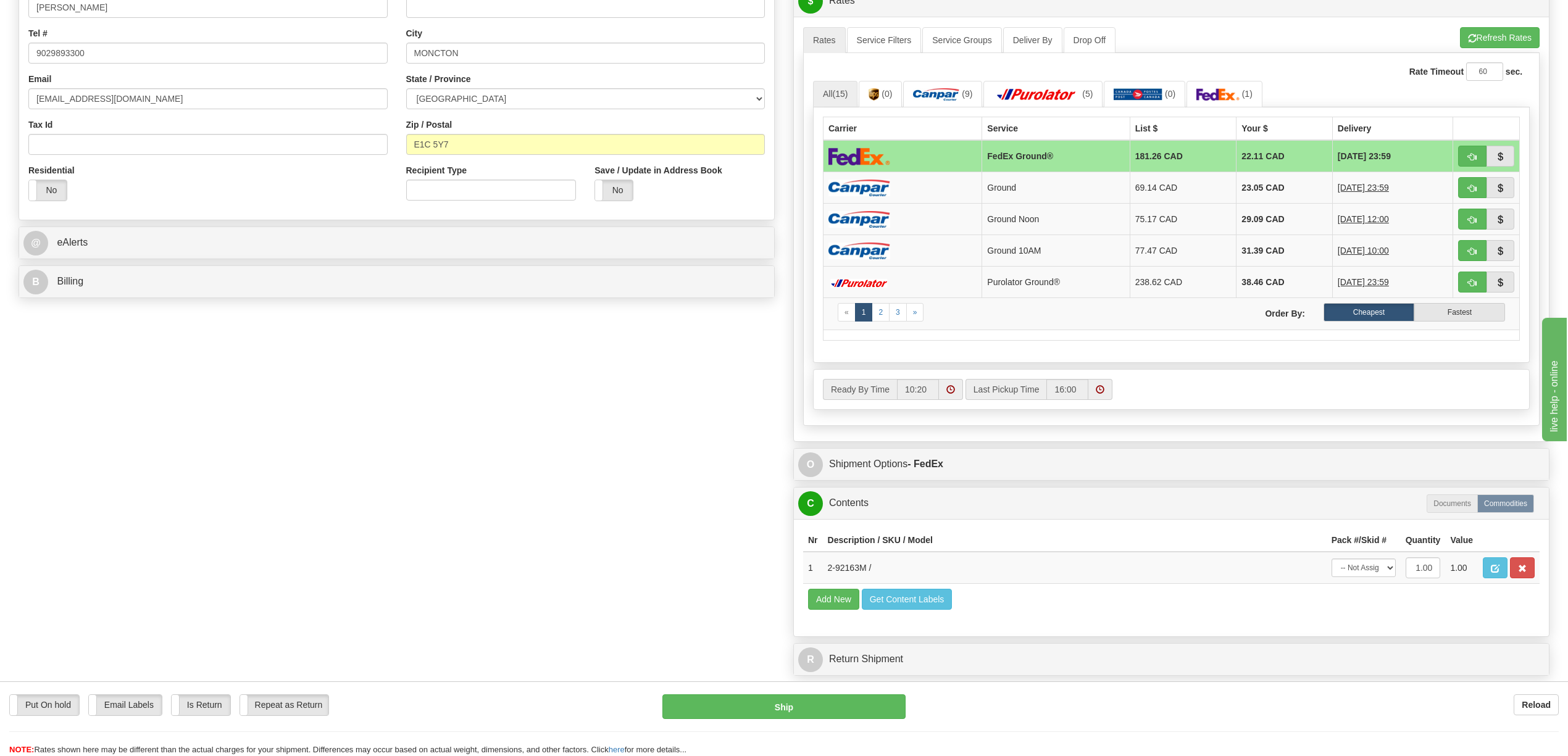
scroll to position [329, 0]
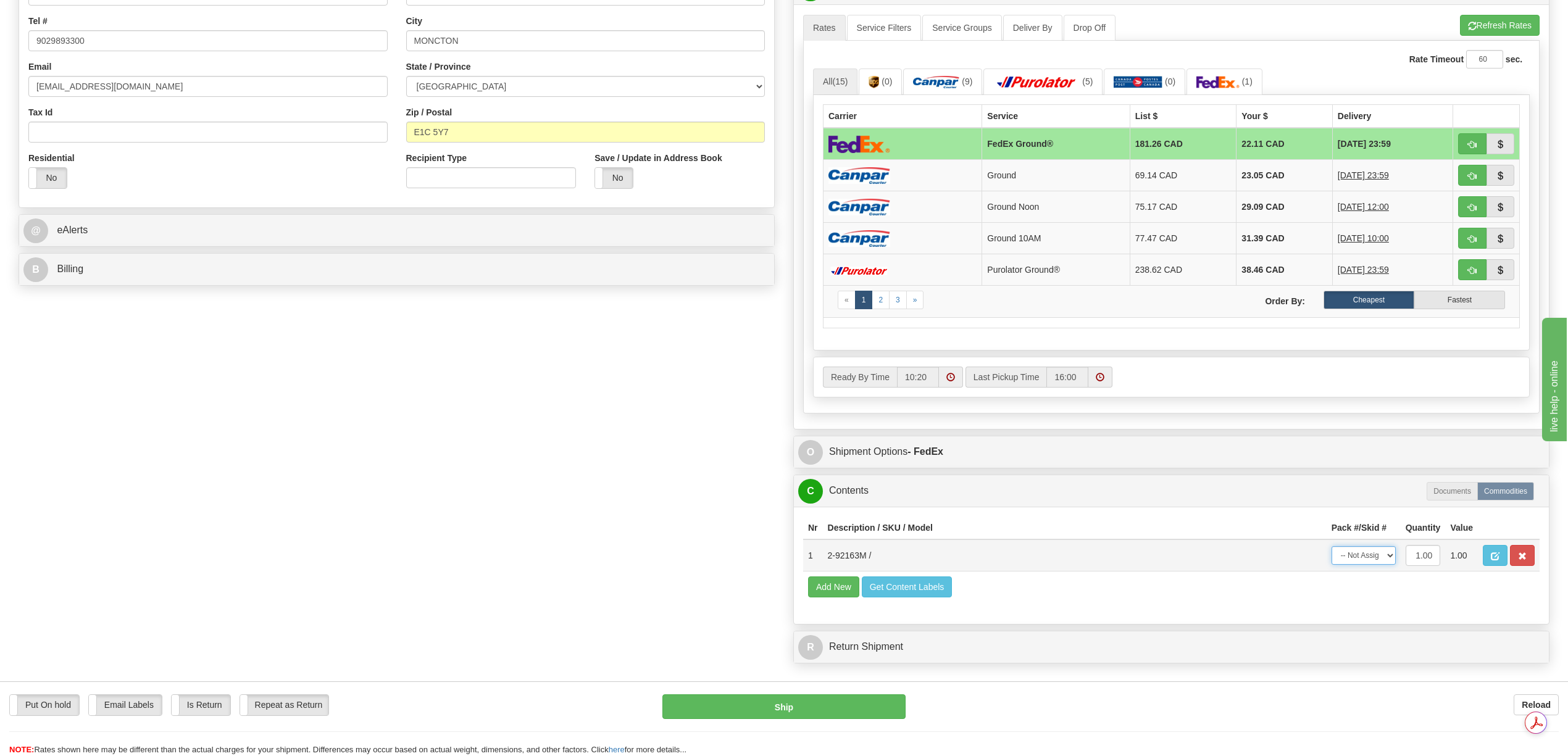
click at [1388, 565] on select "-- Not Assigned -- Package 1" at bounding box center [1364, 556] width 64 height 19
select select "0"
click at [1332, 565] on select "-- Not Assigned -- Package 1" at bounding box center [1364, 556] width 64 height 19
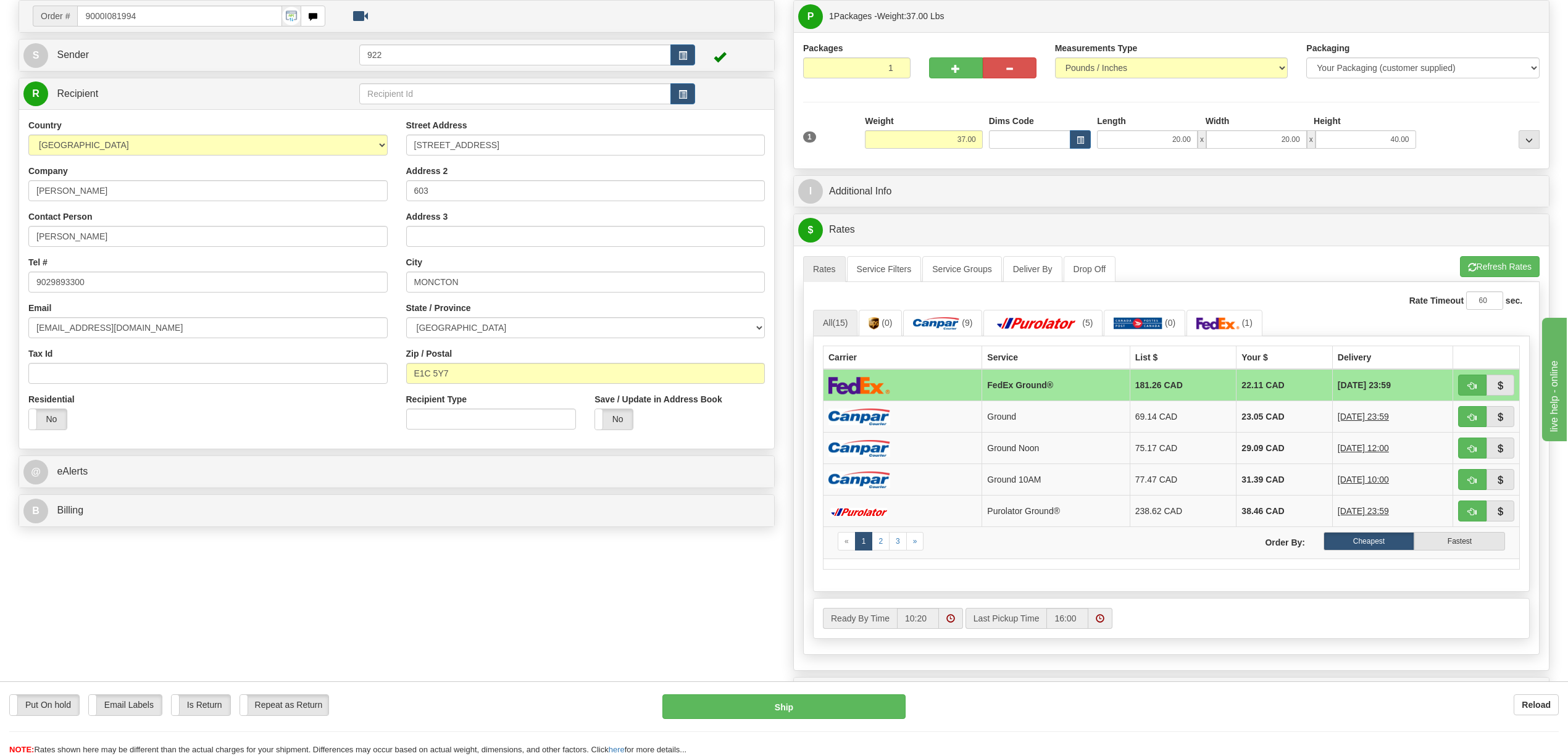
scroll to position [36, 0]
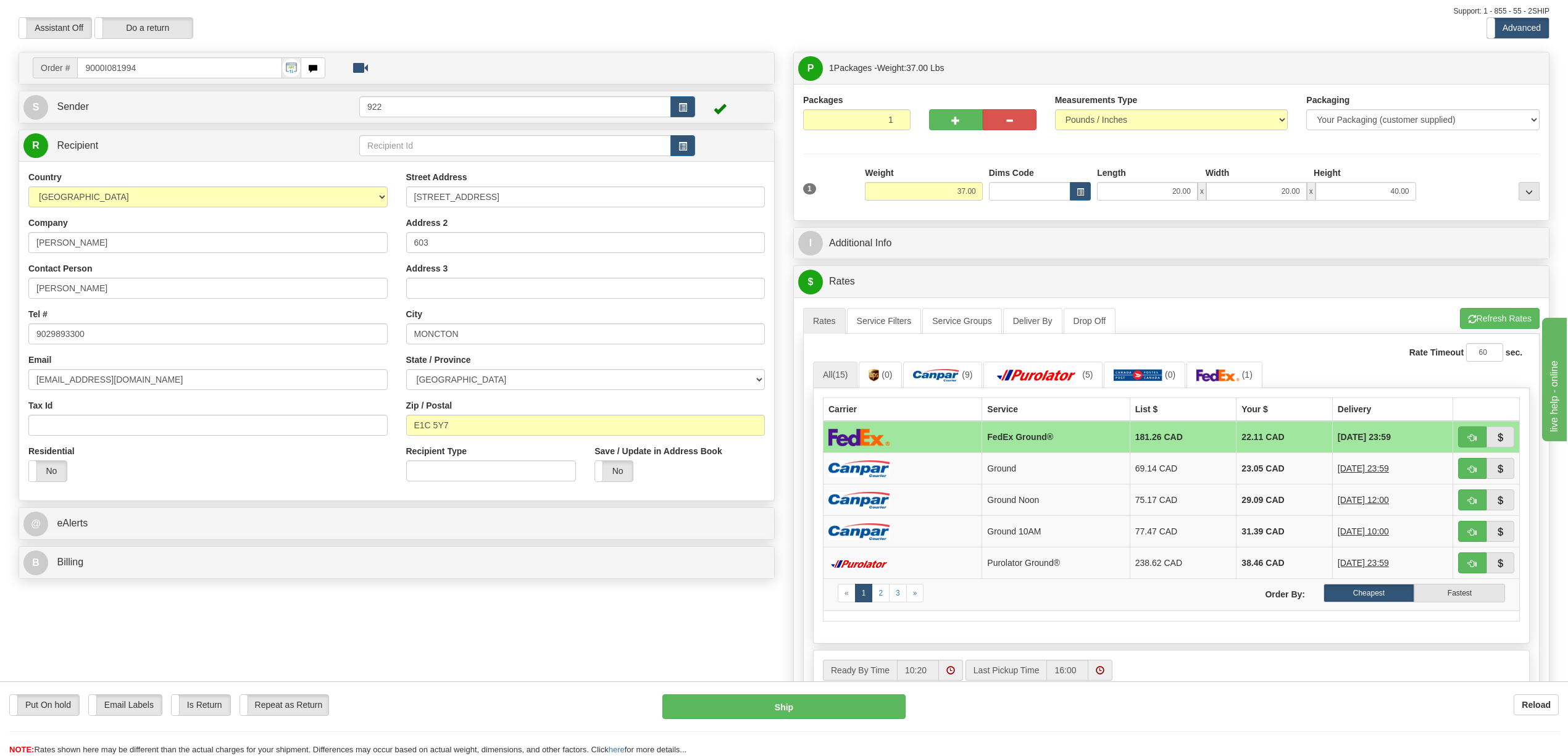
click at [979, 225] on div "P Packages 1 Packages - Weight: 37.00 Lbs Shipment Level Shipm. Package Level P…" at bounding box center [1170, 508] width 774 height 912
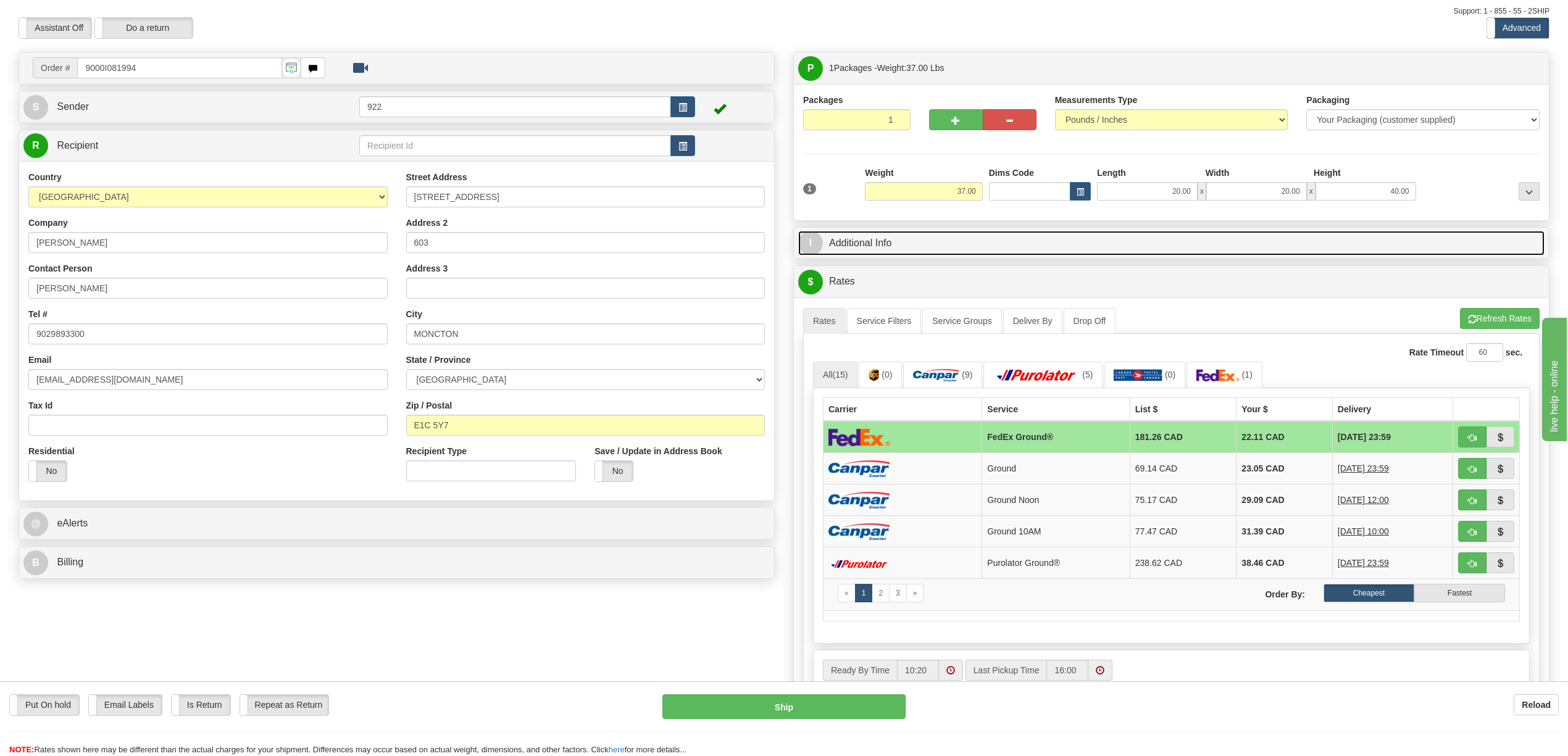
click at [968, 240] on link "I Additional Info" at bounding box center [1171, 244] width 747 height 25
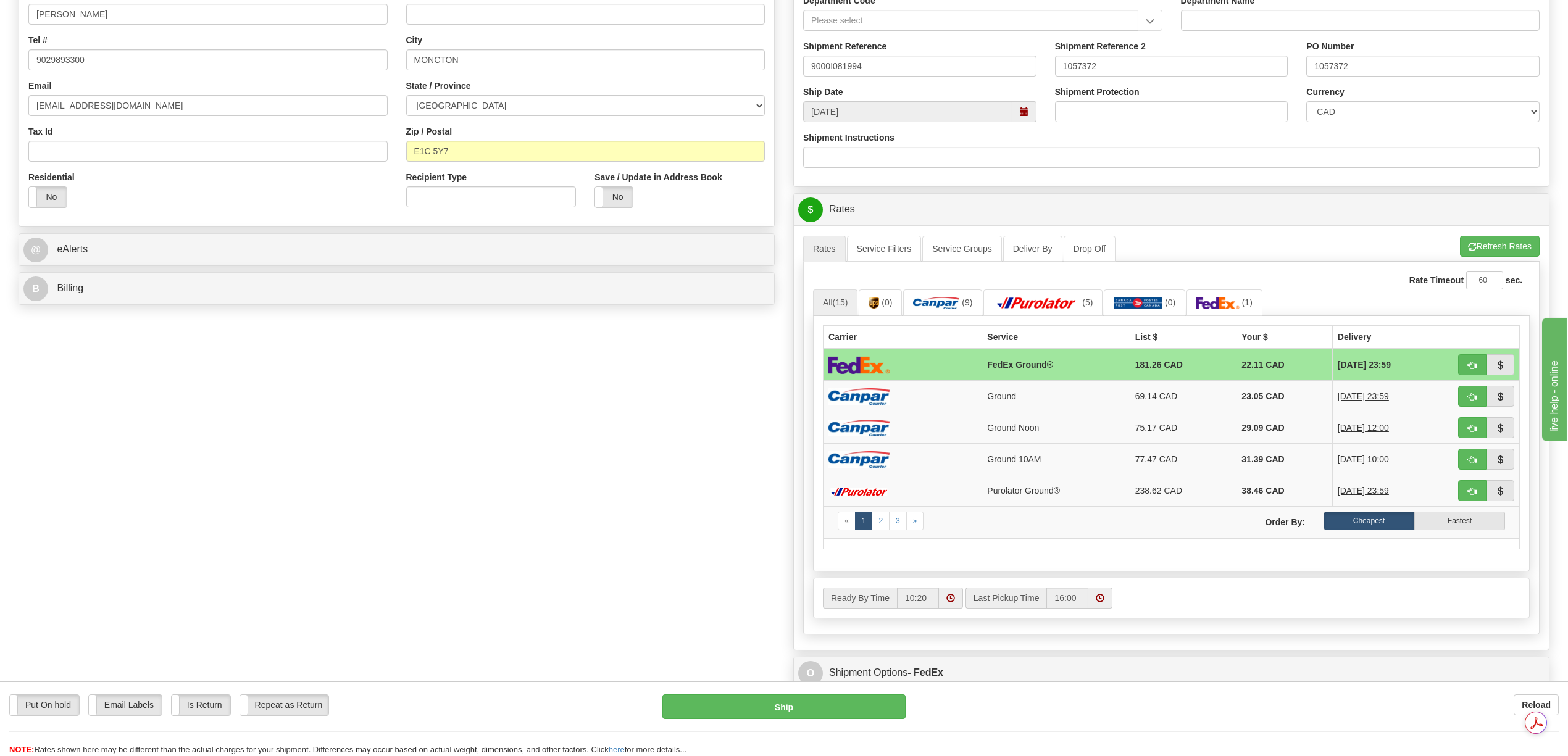
scroll to position [447, 0]
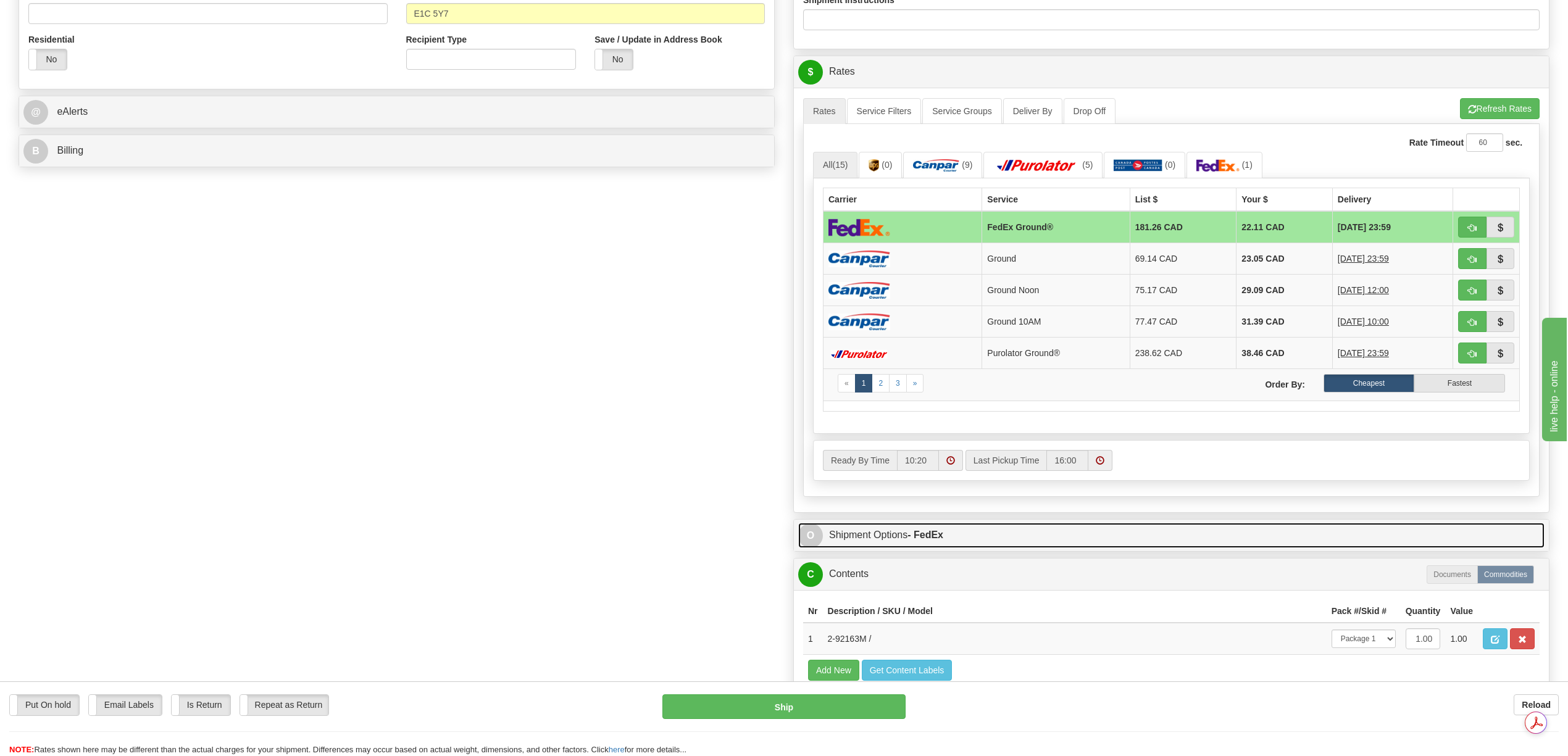
click at [905, 544] on link "O Shipment Options - FedEx" at bounding box center [1171, 536] width 747 height 25
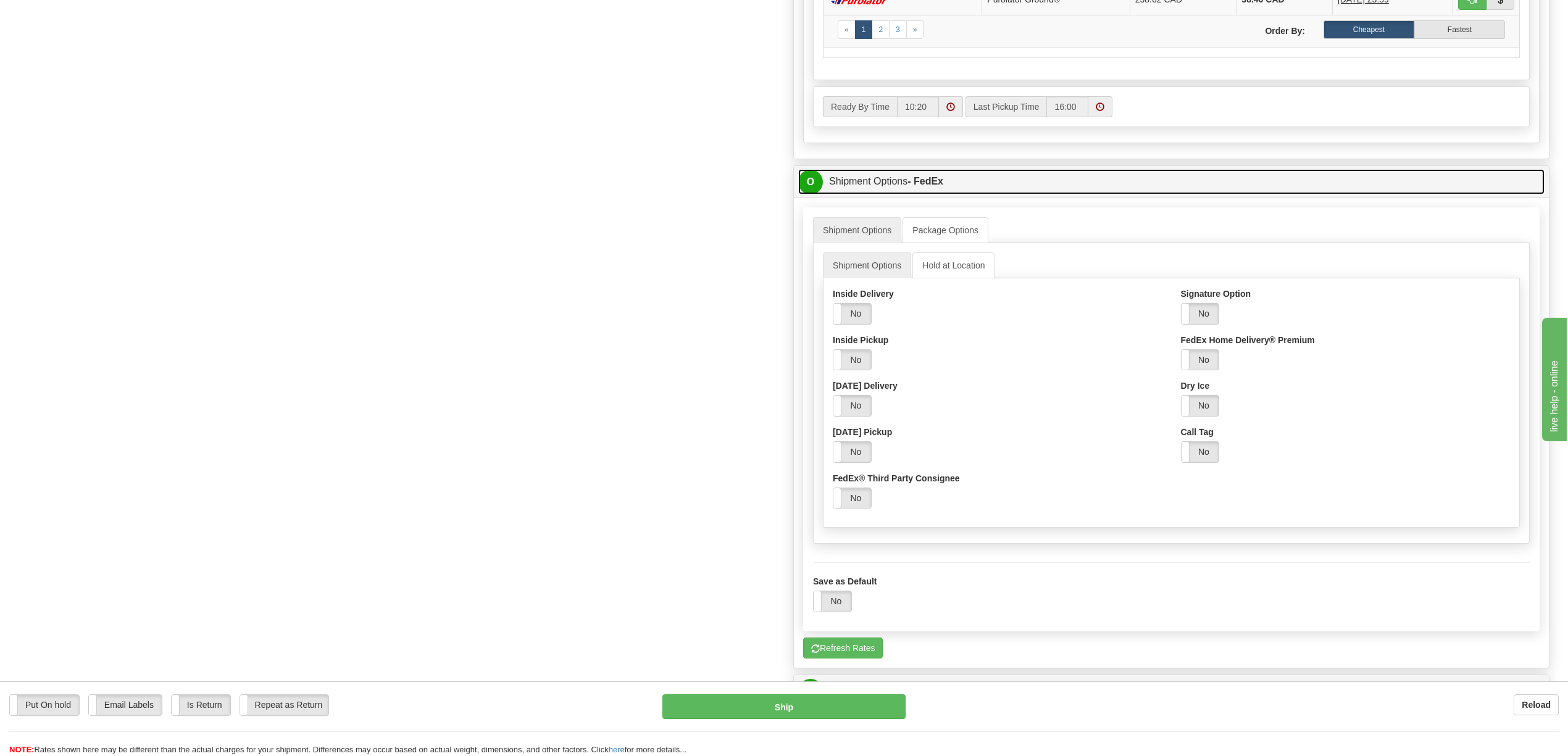
scroll to position [793, 0]
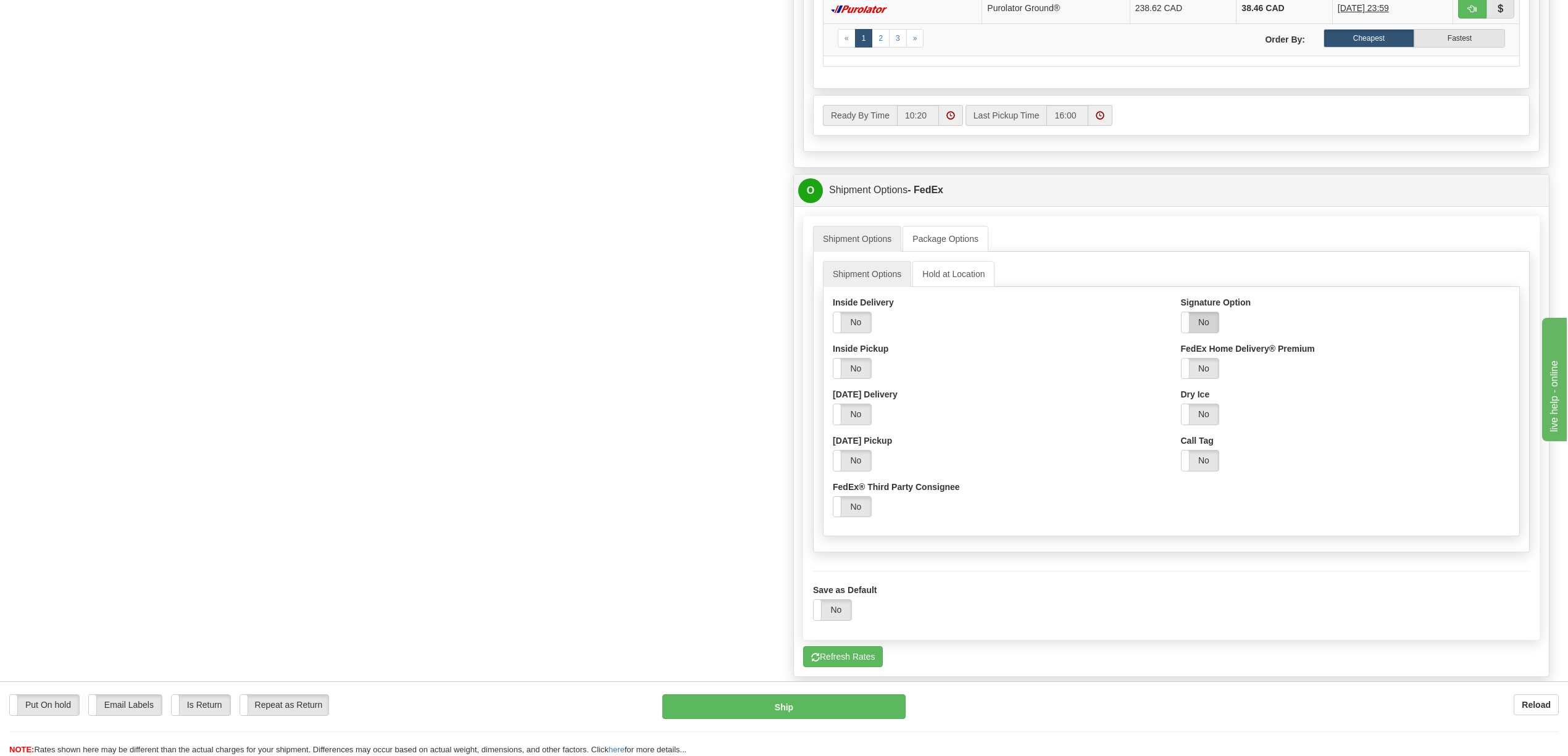
click at [1207, 333] on label "No" at bounding box center [1200, 323] width 38 height 20
click at [1328, 379] on select "Adult Direct Indirect No Signature Required Service Default" at bounding box center [1259, 368] width 156 height 21
select select "2"
click at [1181, 369] on select "Adult Direct Indirect No Signature Required Service Default" at bounding box center [1259, 368] width 156 height 21
click at [1196, 552] on div "Shipment Options Hold at Location Inside Delivery Yes No Inside Pickup Yes No S…" at bounding box center [1171, 403] width 716 height 301
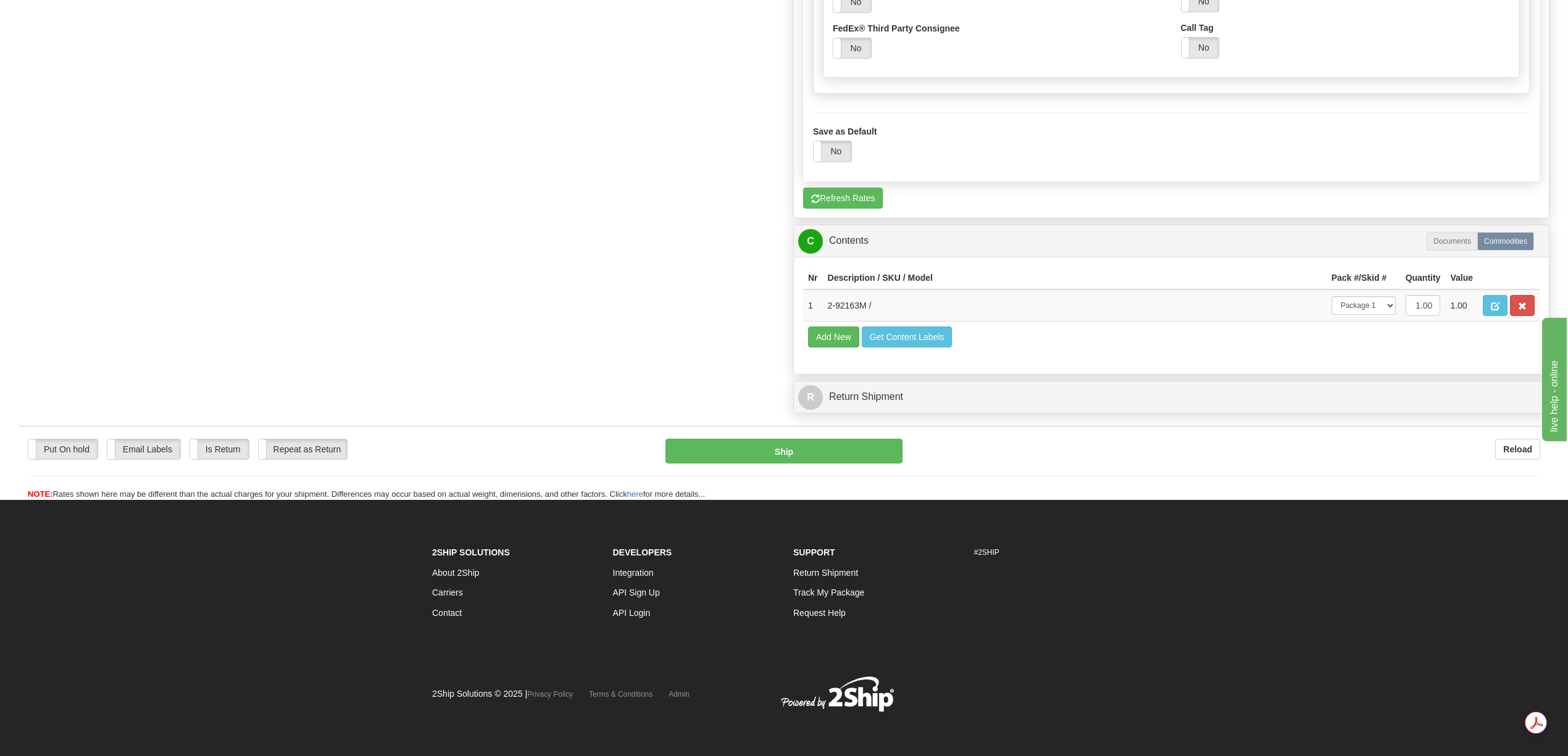
scroll to position [1270, 0]
click at [835, 463] on button "Ship" at bounding box center [783, 451] width 236 height 24
type input "92"
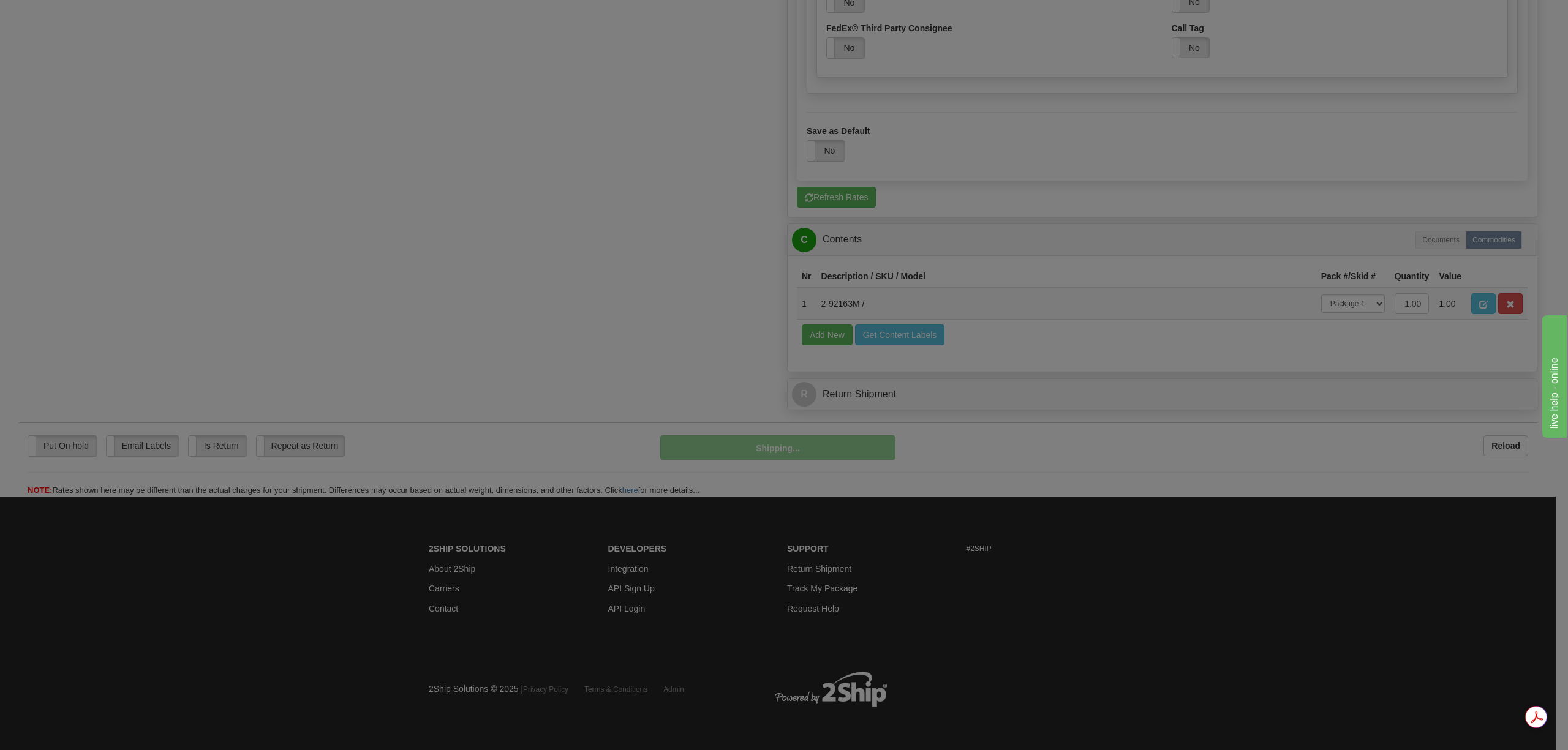
scroll to position [833, 0]
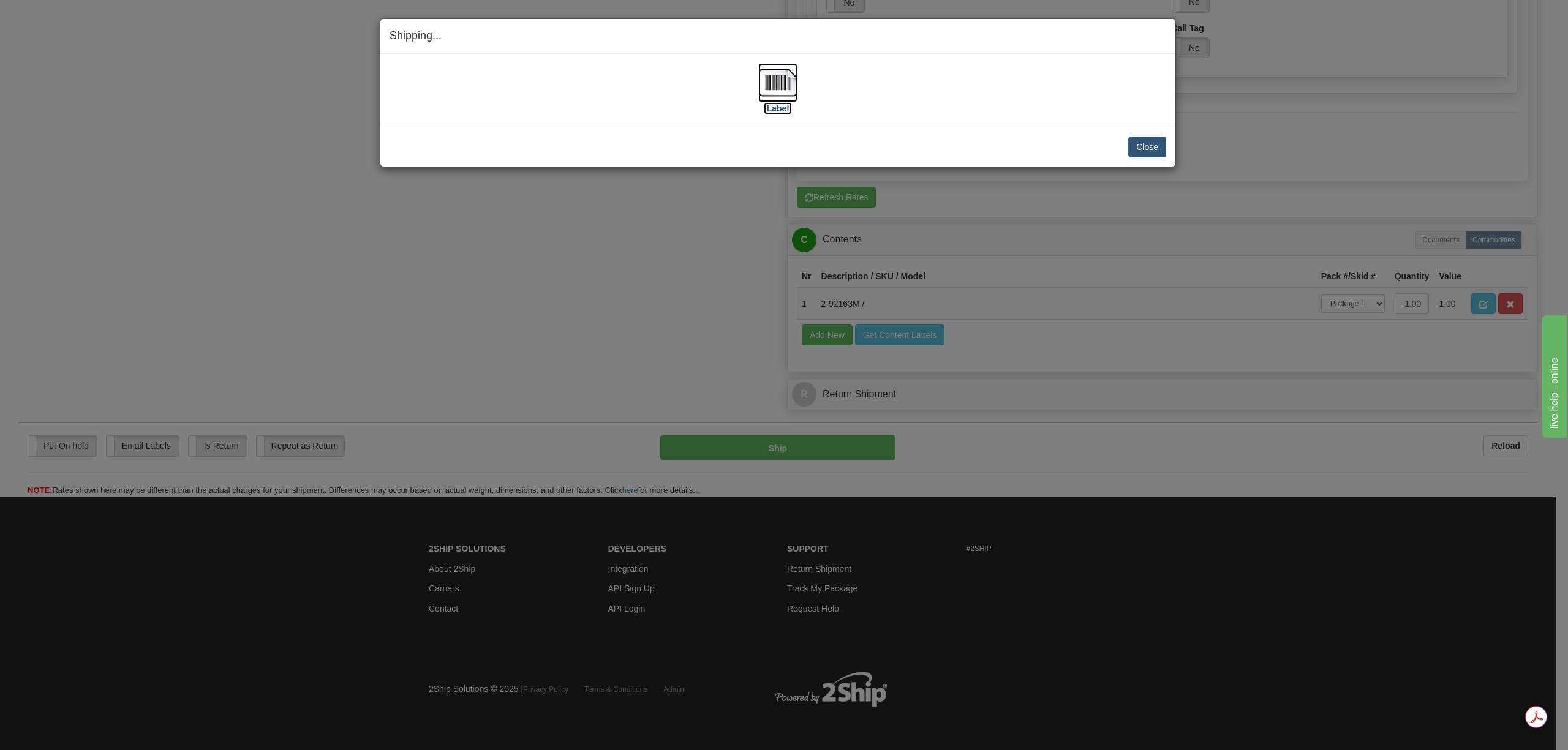
click at [776, 84] on img at bounding box center [777, 83] width 39 height 39
drag, startPoint x: 1140, startPoint y: 150, endPoint x: 1149, endPoint y: 155, distance: 10.3
click at [1142, 150] on button "Close" at bounding box center [1147, 147] width 38 height 21
